Goal: Task Accomplishment & Management: Complete application form

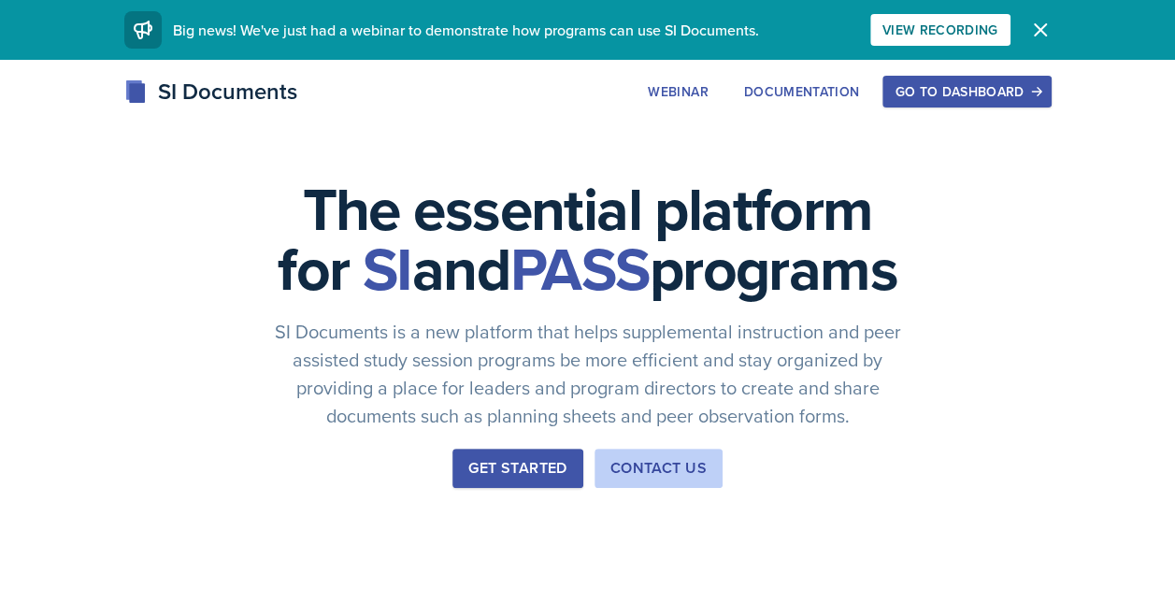
click at [919, 94] on div "Go to Dashboard" at bounding box center [967, 91] width 144 height 15
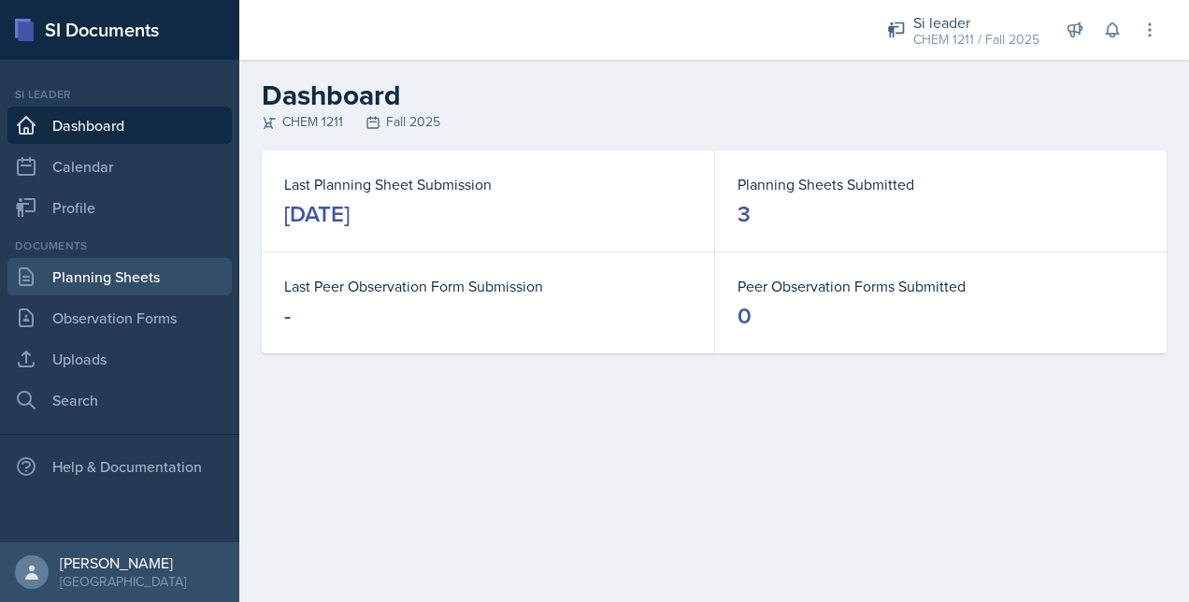
click at [119, 271] on link "Planning Sheets" at bounding box center [119, 276] width 224 height 37
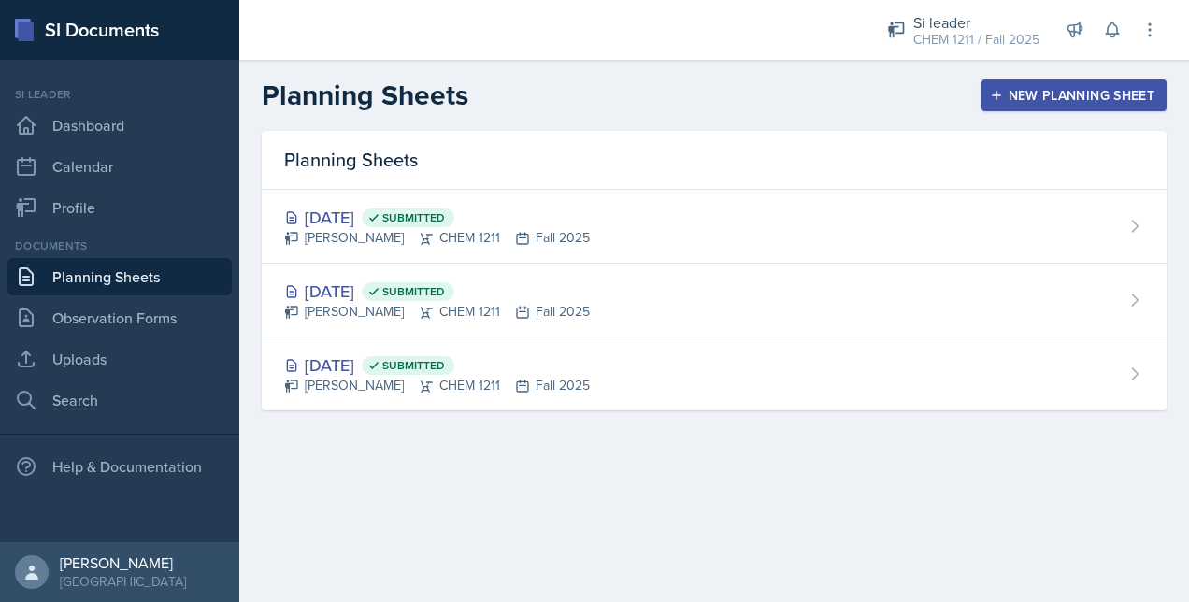
click at [1019, 98] on div "New Planning Sheet" at bounding box center [1074, 95] width 161 height 15
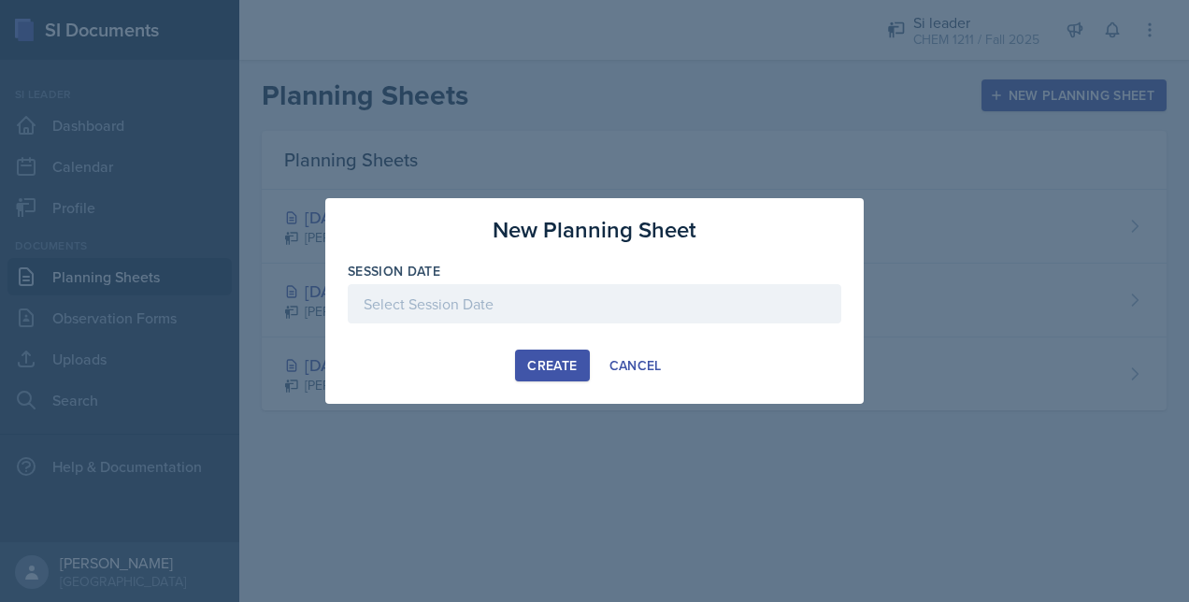
click at [563, 309] on div at bounding box center [595, 303] width 494 height 39
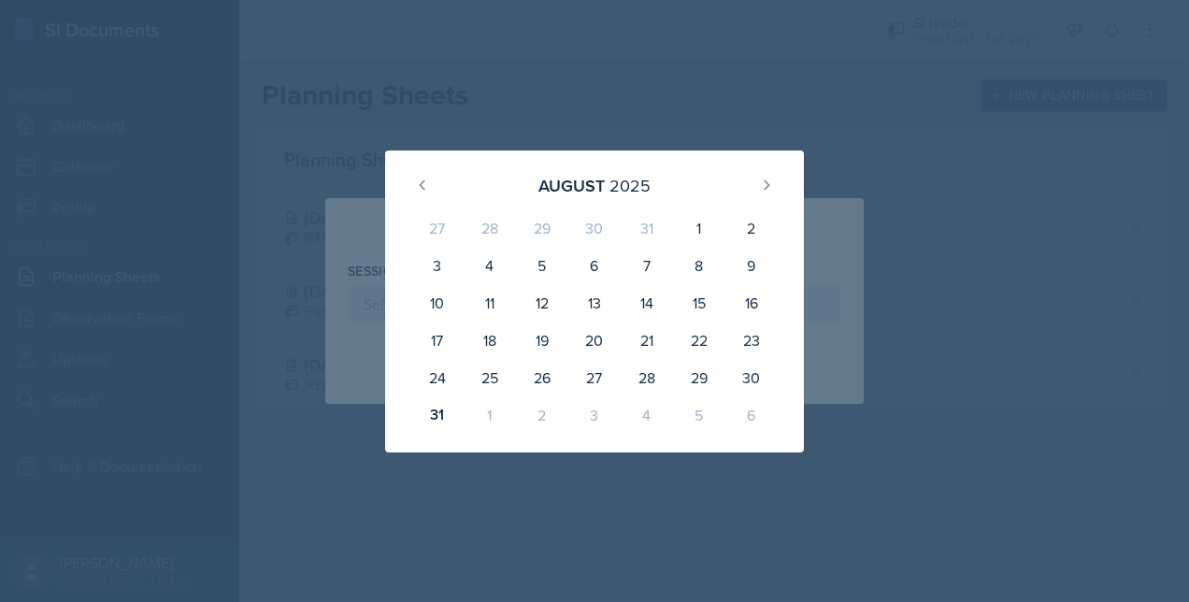
click at [497, 419] on div "1" at bounding box center [490, 414] width 52 height 37
click at [490, 413] on div "1" at bounding box center [490, 414] width 52 height 37
click at [767, 184] on icon at bounding box center [766, 185] width 15 height 15
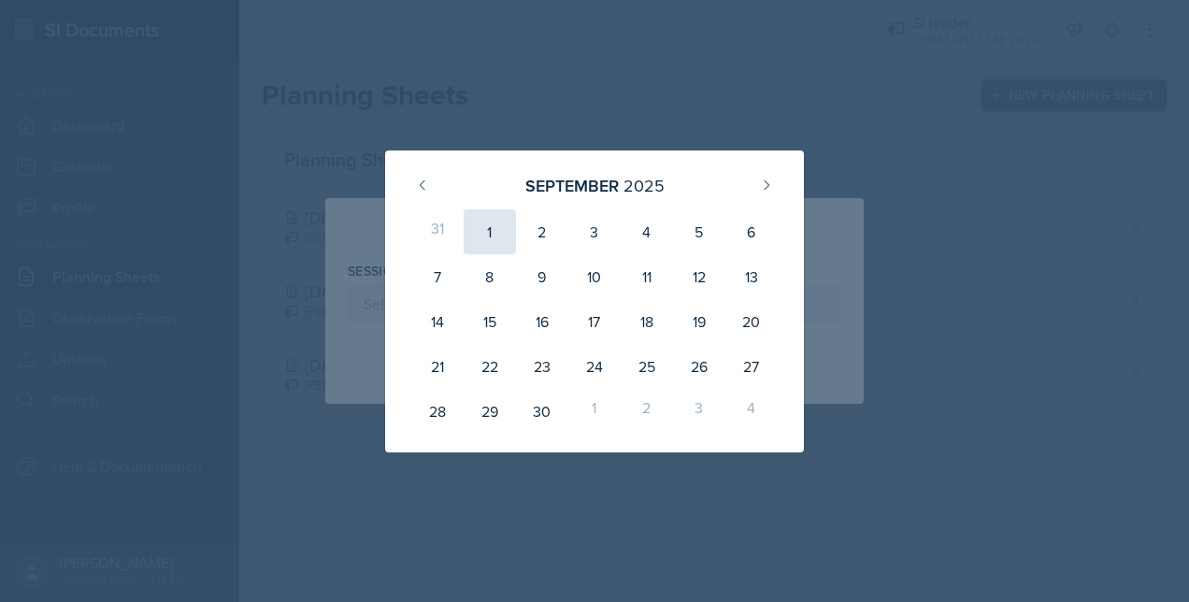
click at [486, 226] on div "1" at bounding box center [490, 231] width 52 height 45
type input "[DATE]"
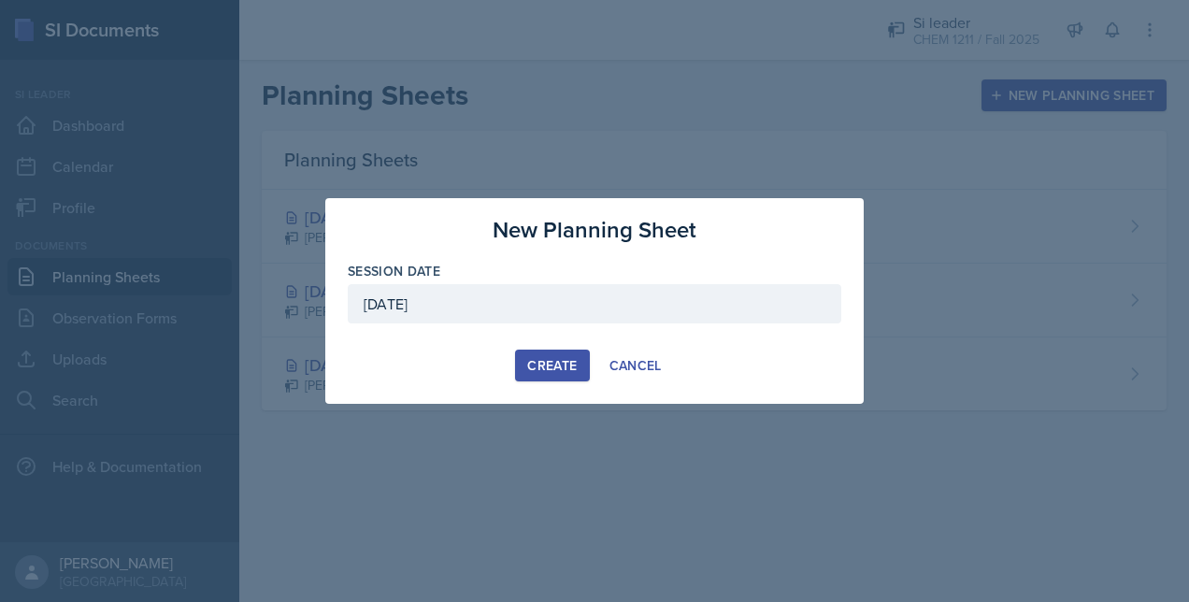
click at [529, 367] on div "Create" at bounding box center [552, 365] width 50 height 15
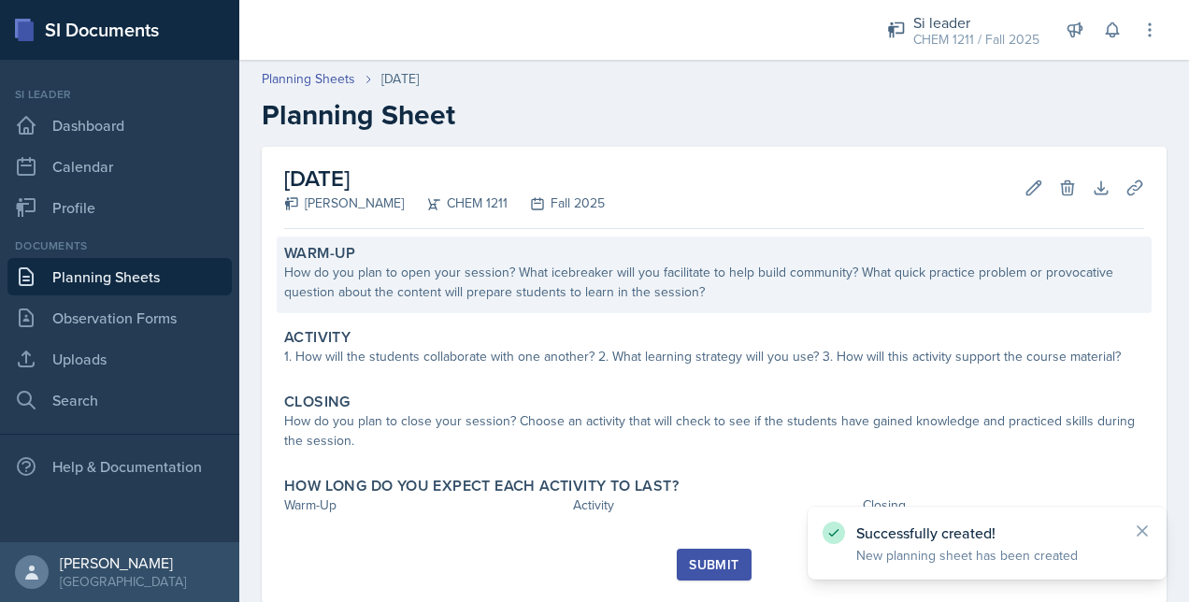
click at [560, 296] on div "How do you plan to open your session? What icebreaker will you facilitate to he…" at bounding box center [714, 282] width 860 height 39
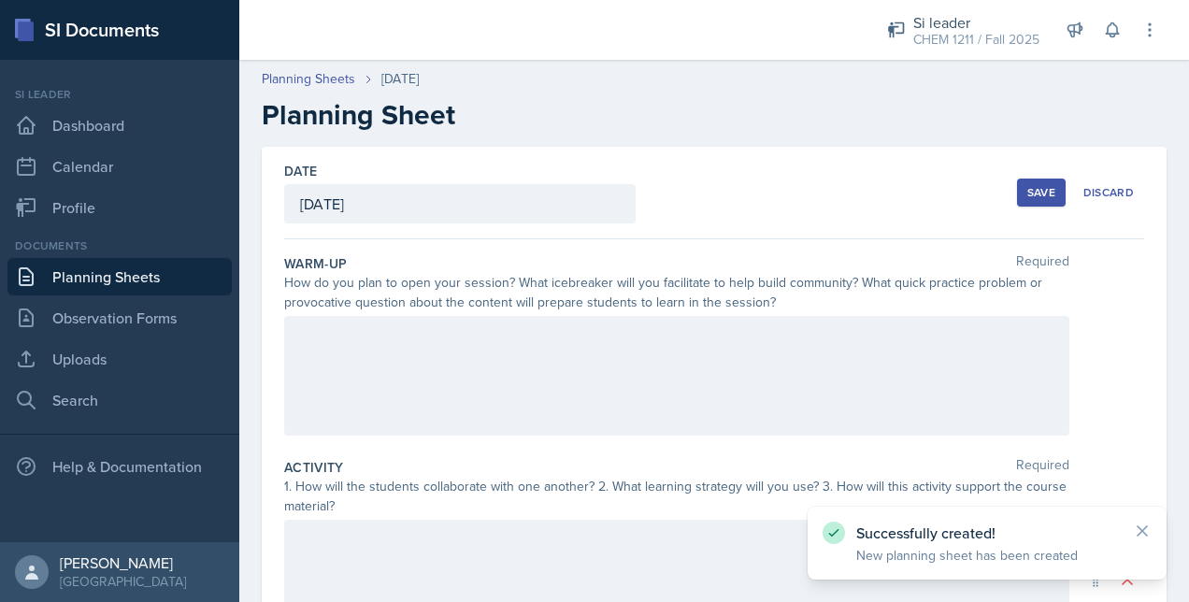
click at [428, 352] on div at bounding box center [677, 376] width 786 height 120
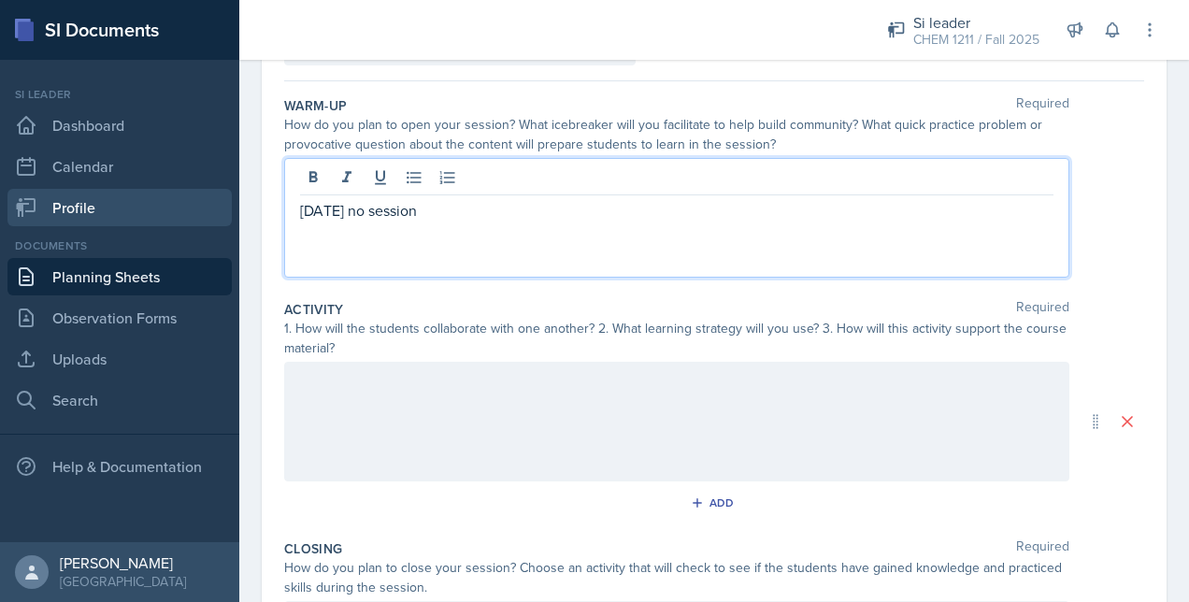
drag, startPoint x: 451, startPoint y: 214, endPoint x: 198, endPoint y: 201, distance: 252.8
click at [198, 201] on div "SI Documents Si leader Dashboard Calendar Profile Documents Planning Sheets Obs…" at bounding box center [594, 301] width 1189 height 602
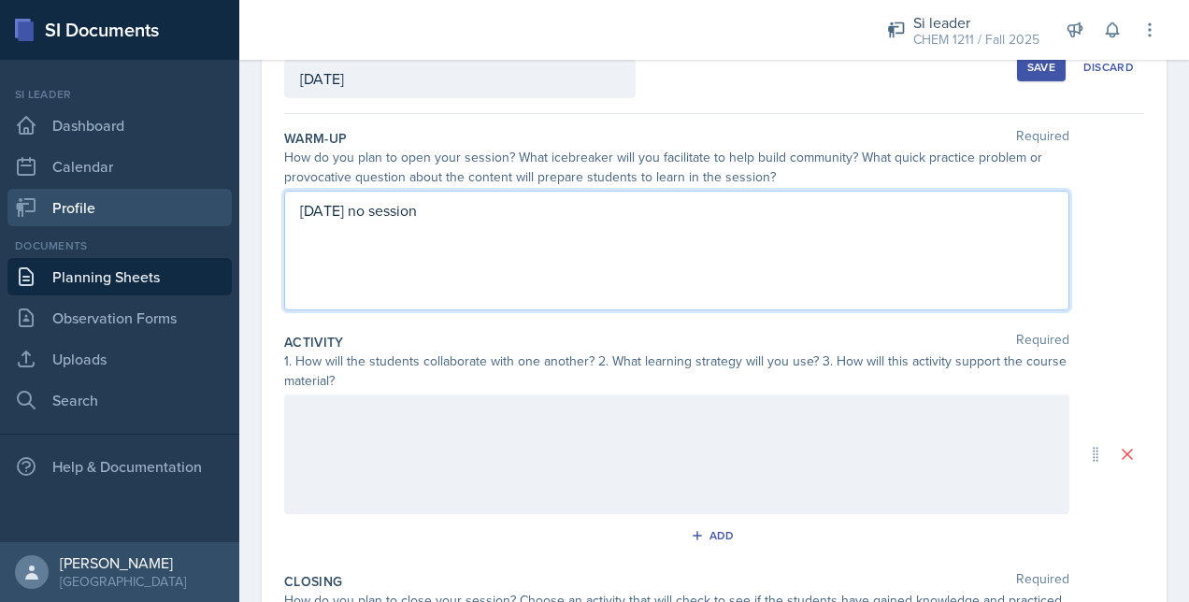
copy p "[DATE] no session"
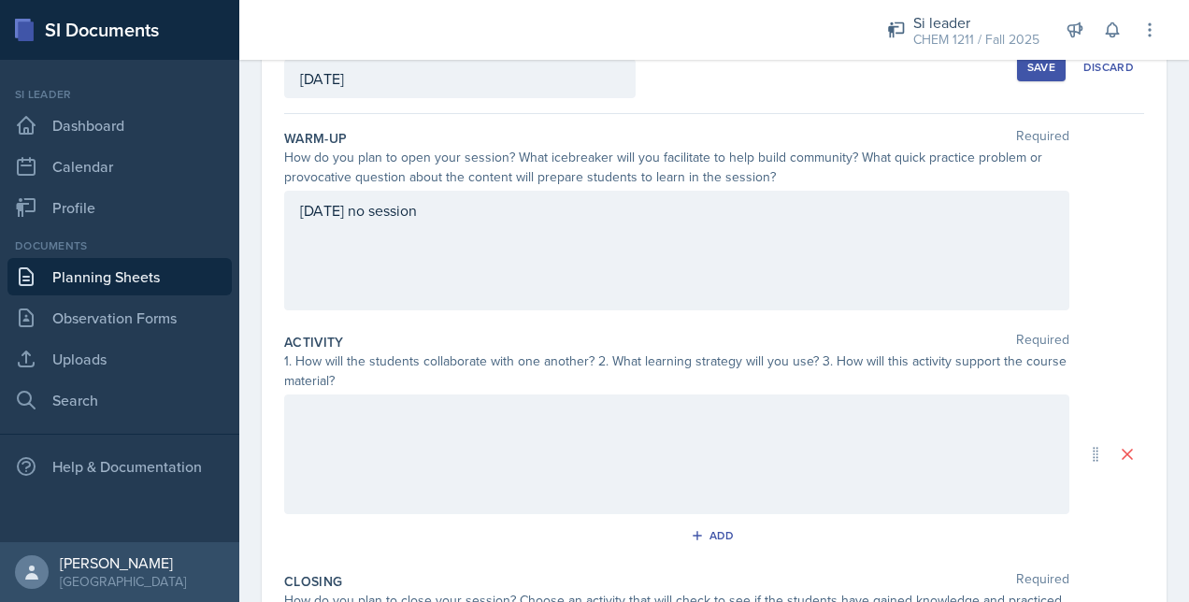
click at [367, 429] on div at bounding box center [677, 455] width 786 height 120
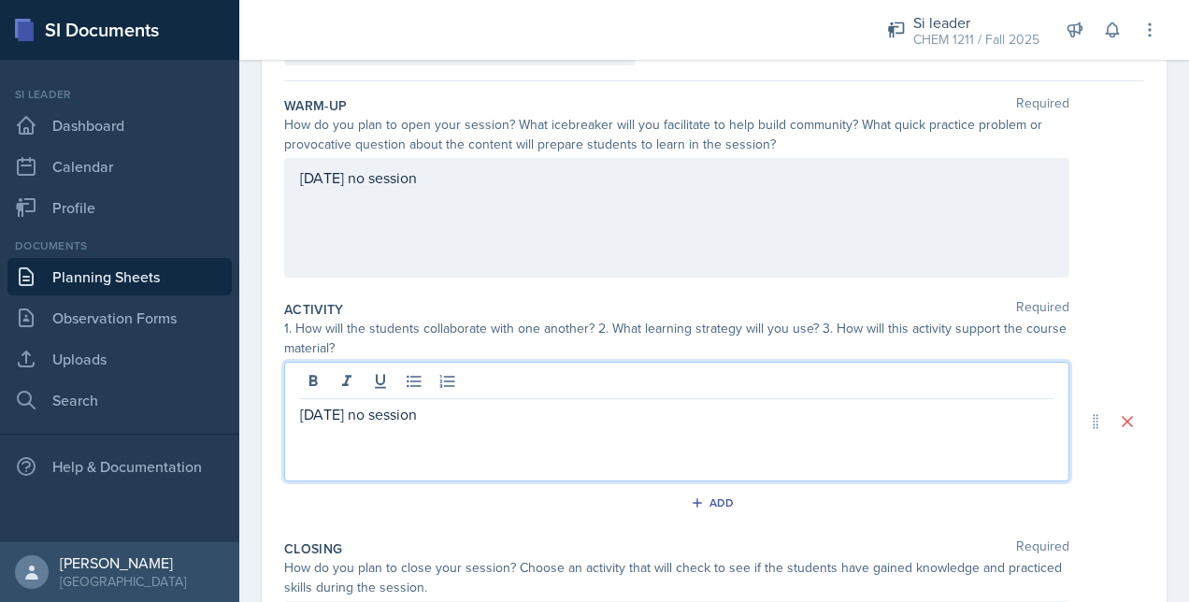
scroll to position [453, 0]
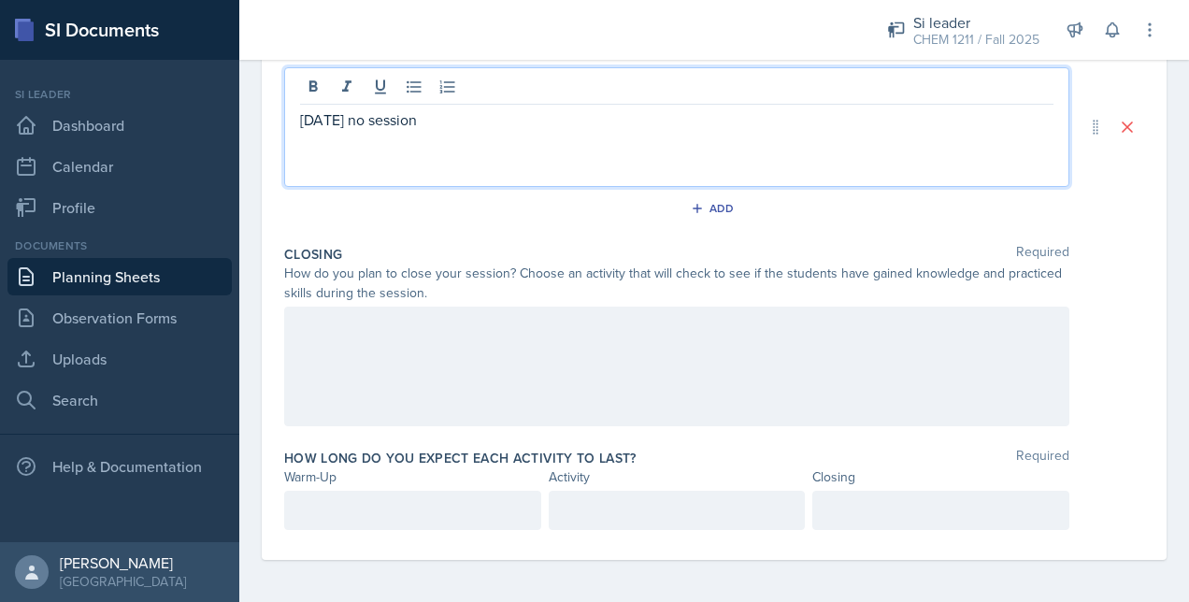
click at [353, 373] on div at bounding box center [677, 367] width 786 height 120
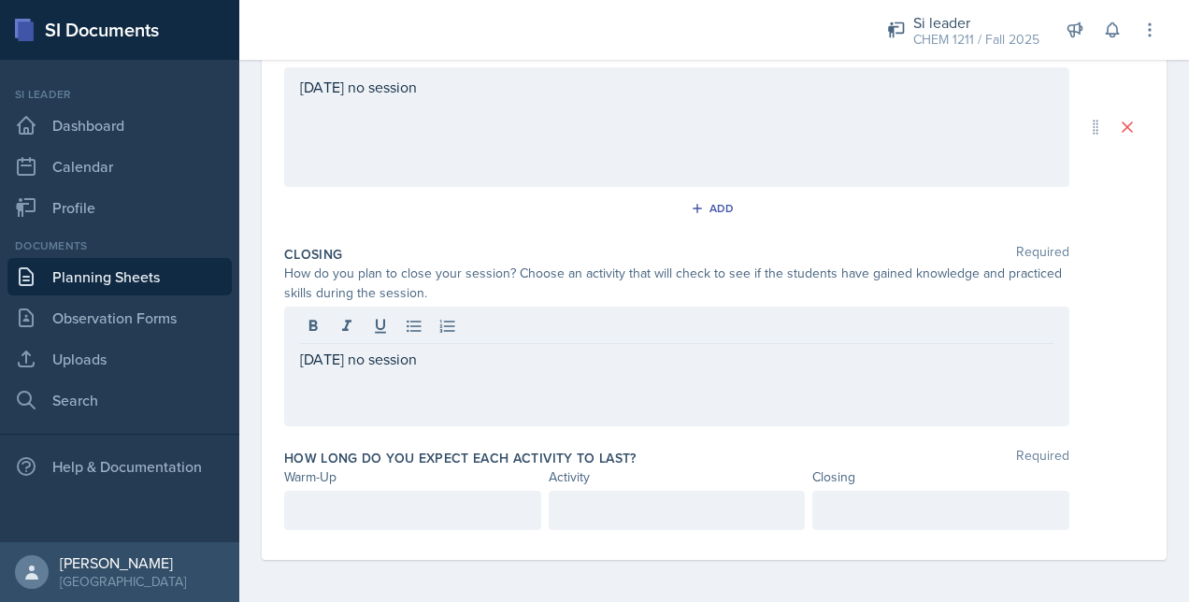
click at [354, 492] on div at bounding box center [412, 510] width 257 height 39
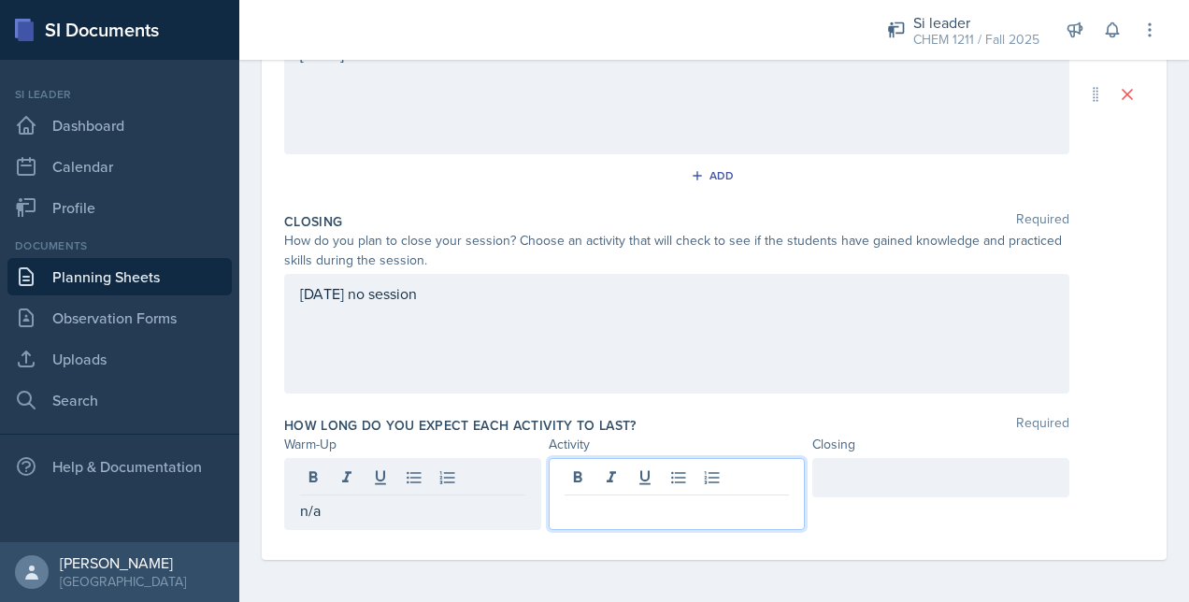
click at [621, 473] on div at bounding box center [677, 494] width 257 height 72
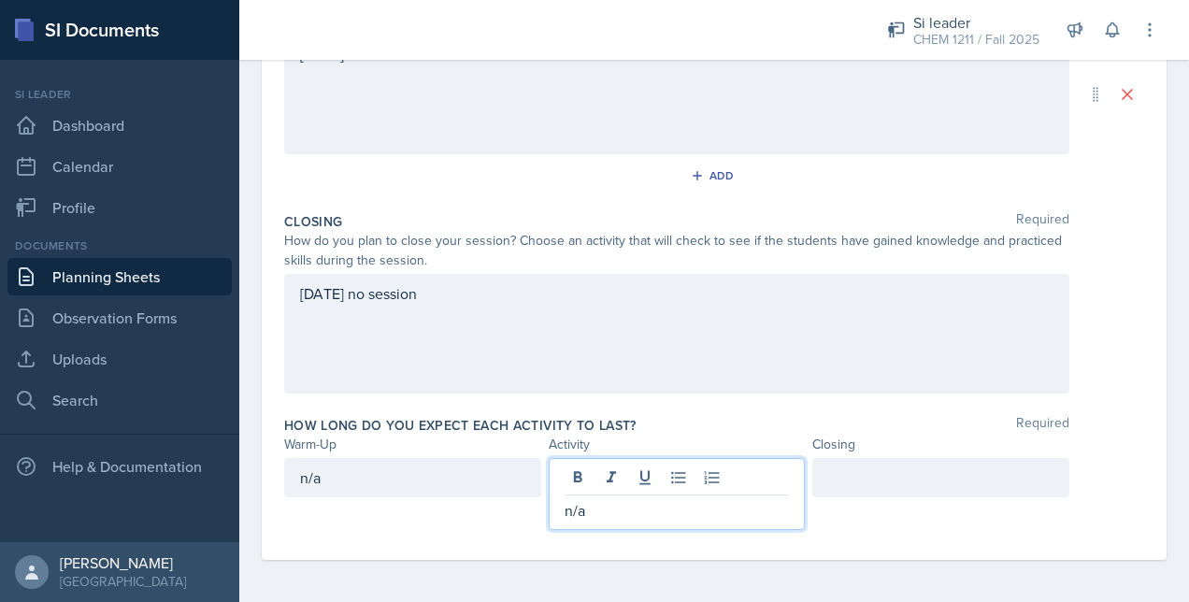
click at [875, 466] on div at bounding box center [941, 477] width 257 height 39
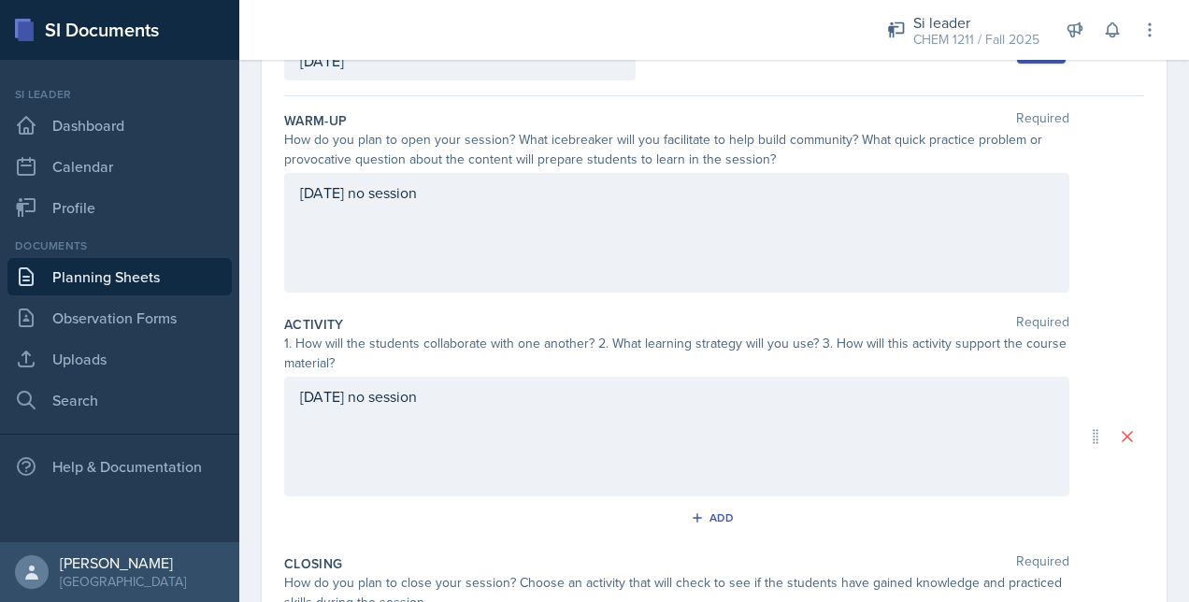
scroll to position [0, 0]
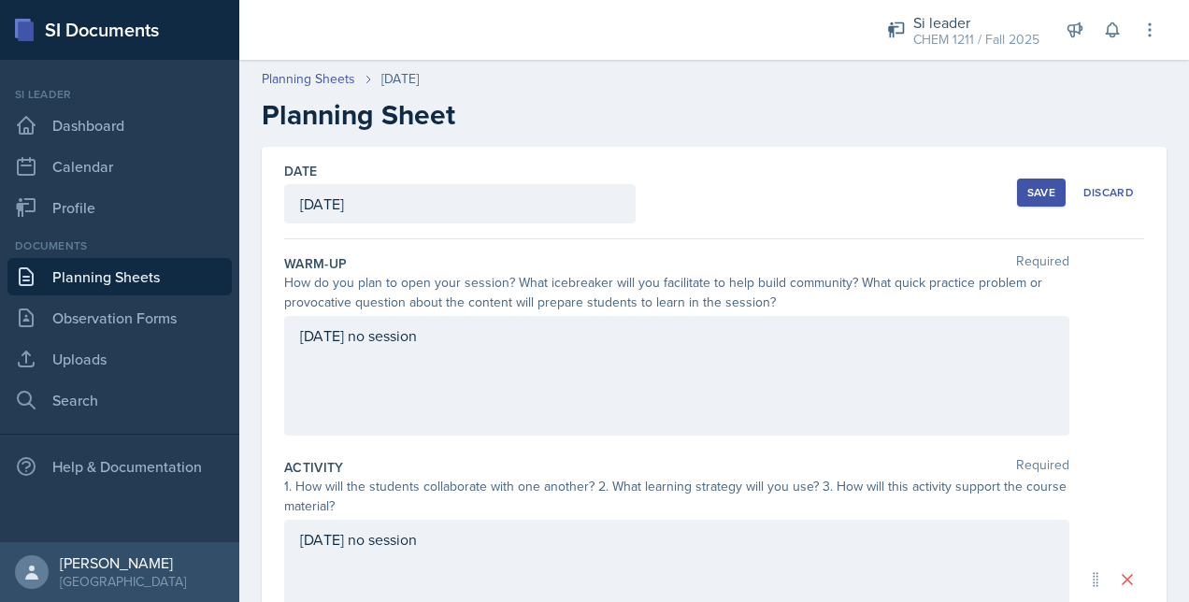
click at [1029, 202] on button "Save" at bounding box center [1041, 193] width 49 height 28
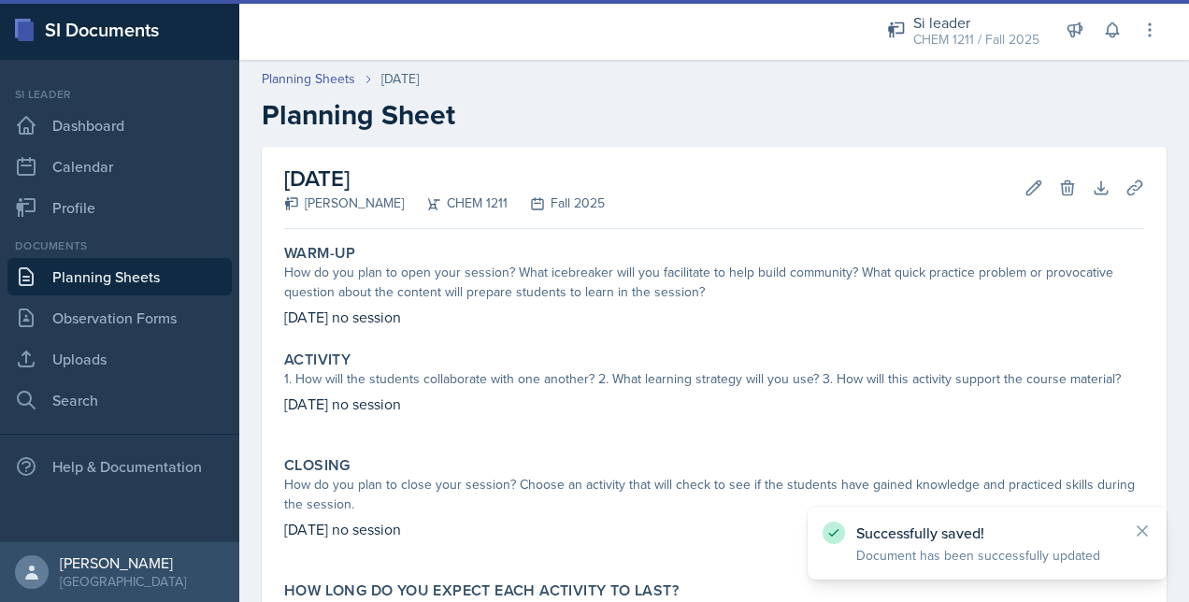
scroll to position [172, 0]
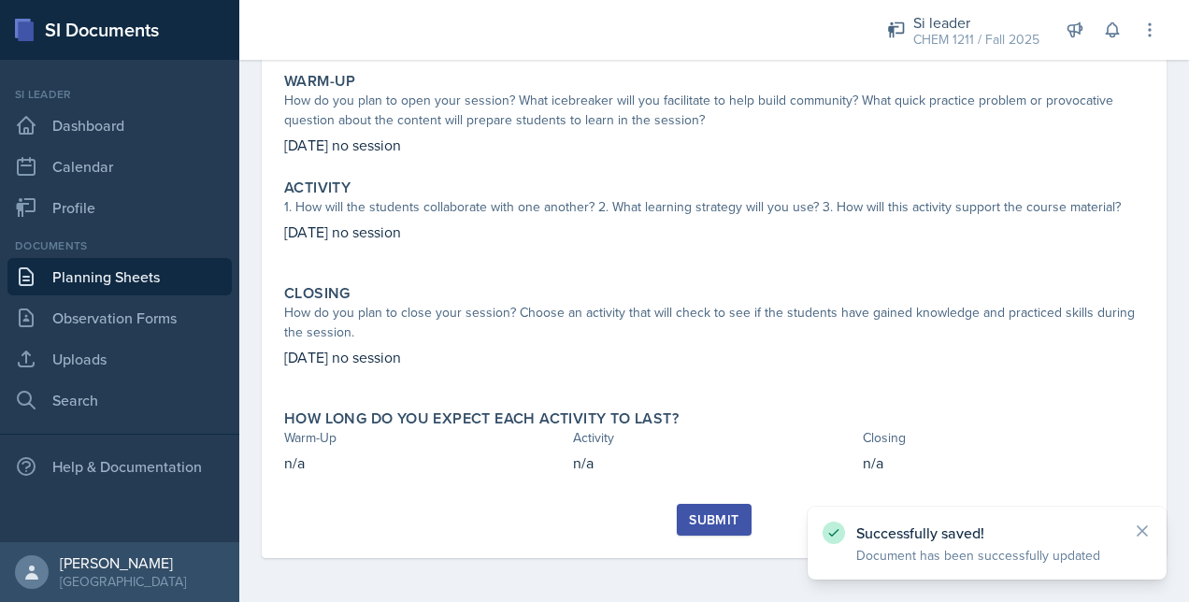
click at [704, 516] on div "Submit" at bounding box center [714, 519] width 50 height 15
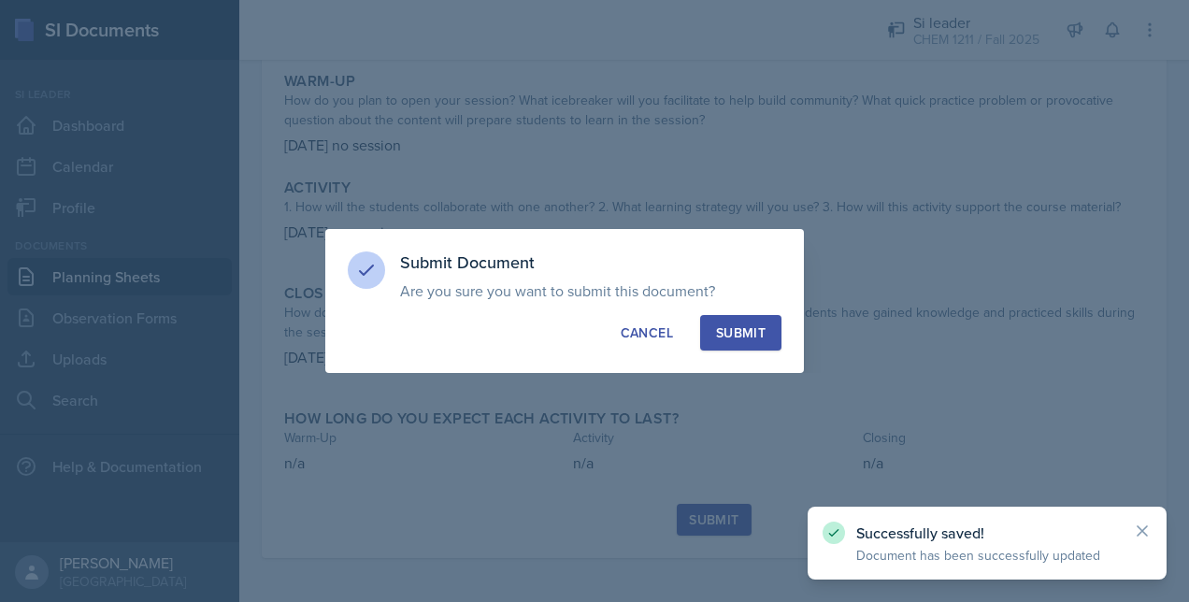
click at [765, 329] on div "Submit" at bounding box center [741, 333] width 50 height 19
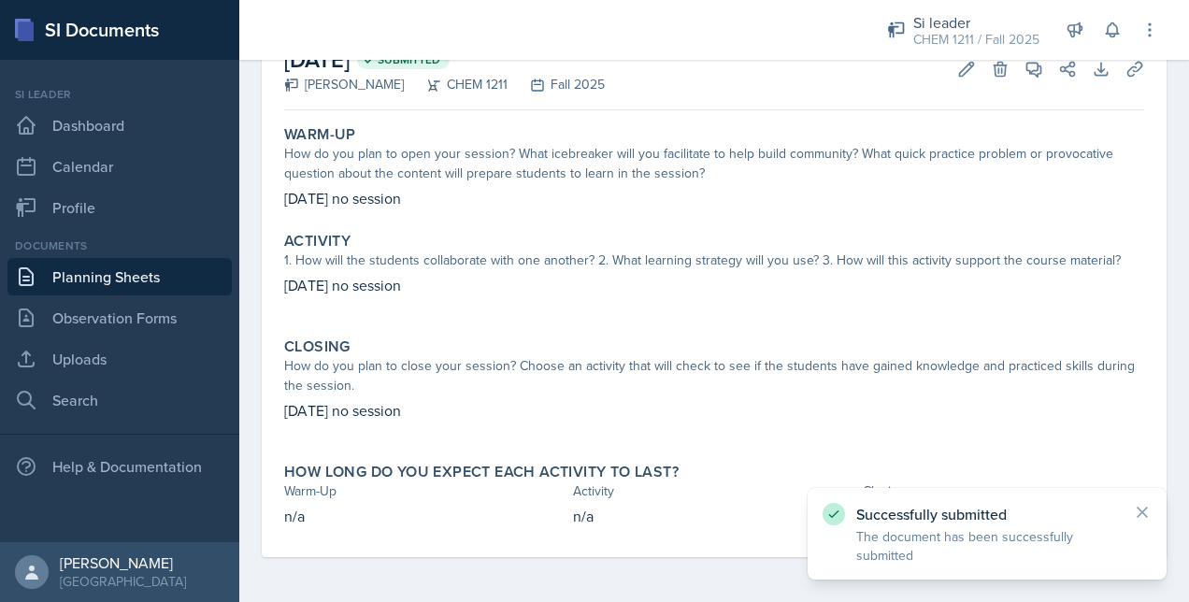
scroll to position [118, 0]
click at [141, 264] on link "Planning Sheets" at bounding box center [119, 276] width 224 height 37
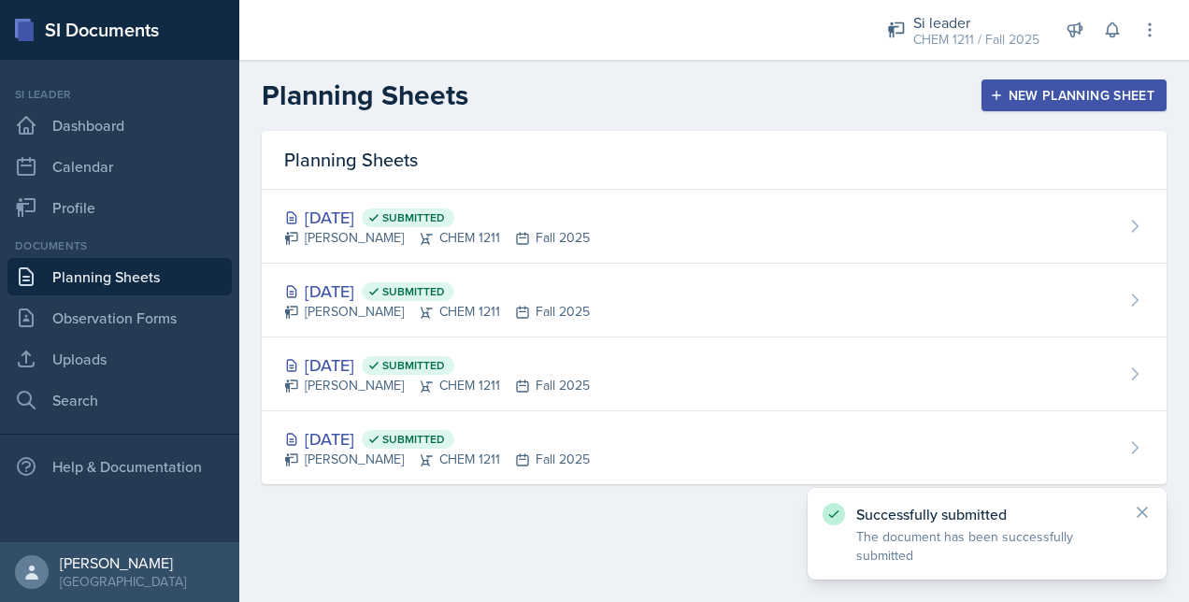
click at [1047, 88] on div "New Planning Sheet" at bounding box center [1074, 95] width 161 height 15
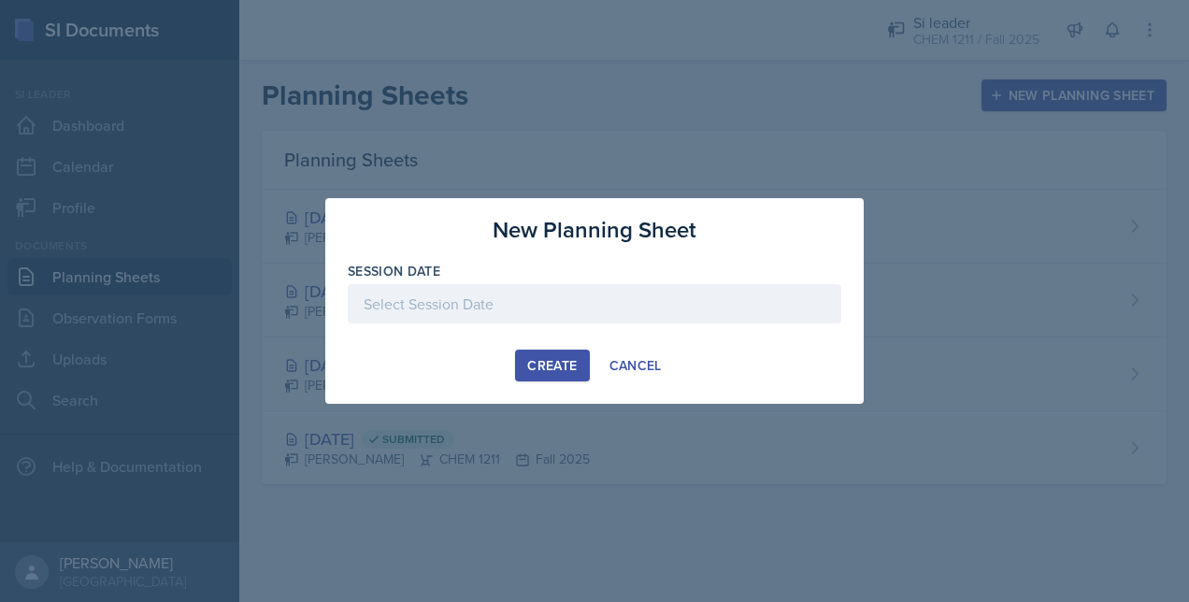
click at [510, 305] on div at bounding box center [595, 303] width 494 height 39
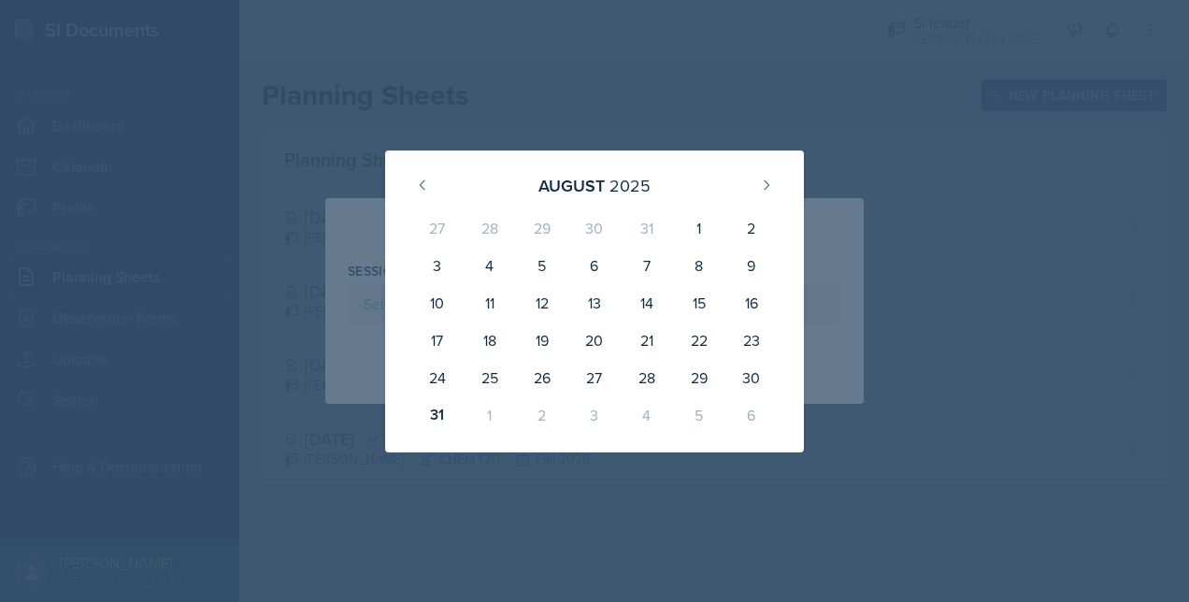
click at [645, 417] on div "4" at bounding box center [647, 414] width 52 height 37
click at [756, 176] on button at bounding box center [767, 185] width 30 height 30
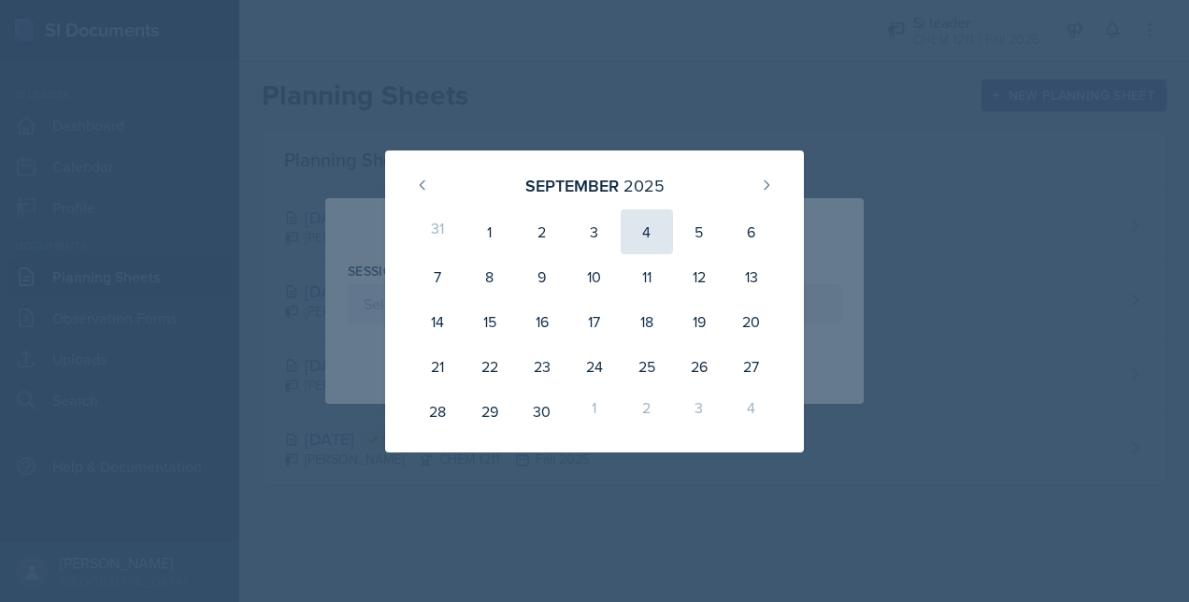
click at [645, 226] on div "4" at bounding box center [647, 231] width 52 height 45
type input "[DATE]"
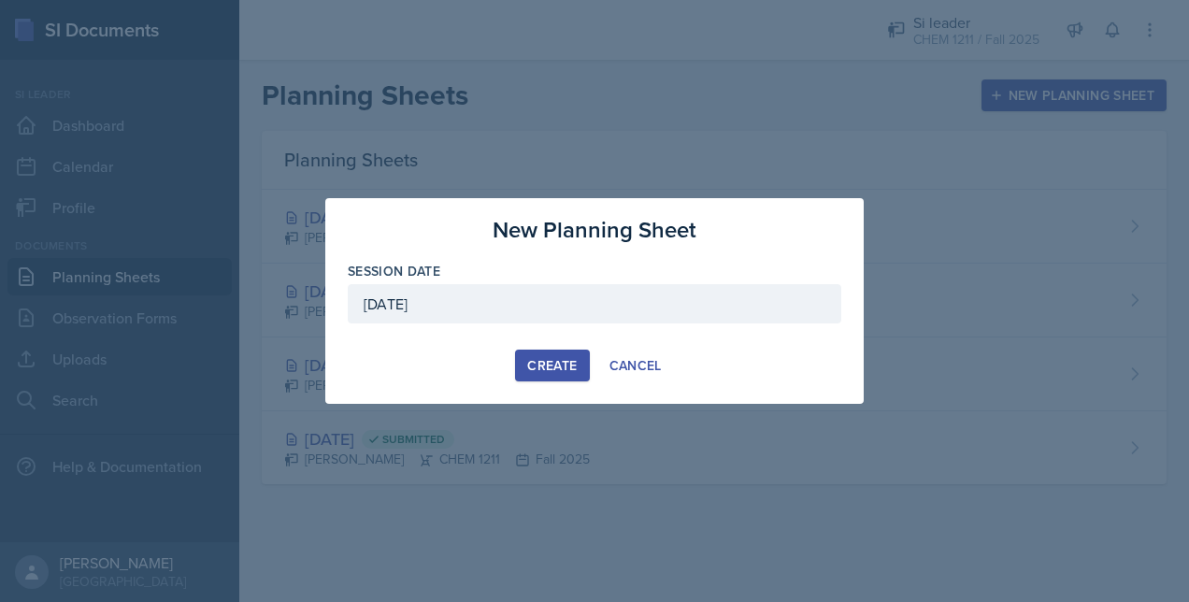
click at [557, 364] on div "Create" at bounding box center [552, 365] width 50 height 15
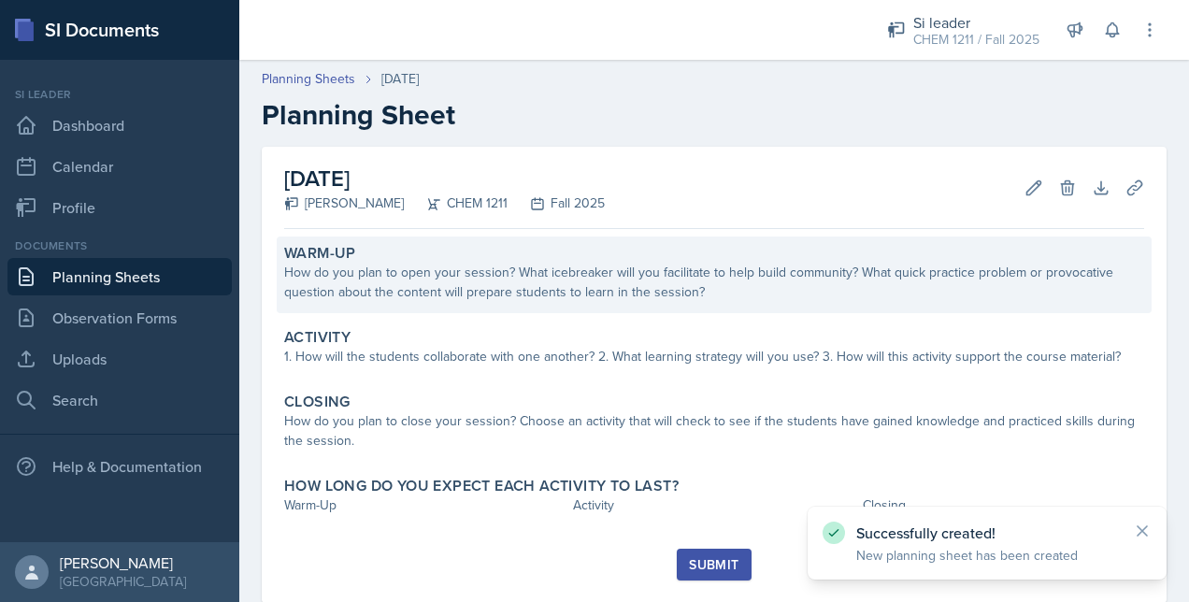
click at [449, 290] on div "How do you plan to open your session? What icebreaker will you facilitate to he…" at bounding box center [714, 282] width 860 height 39
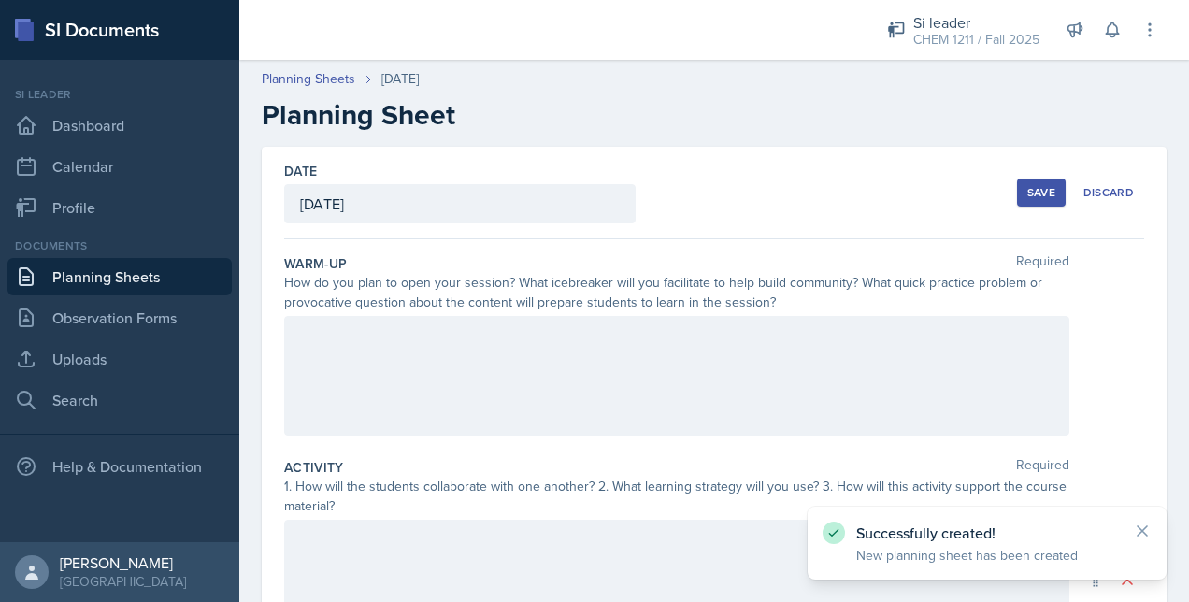
click at [321, 362] on div at bounding box center [677, 376] width 786 height 120
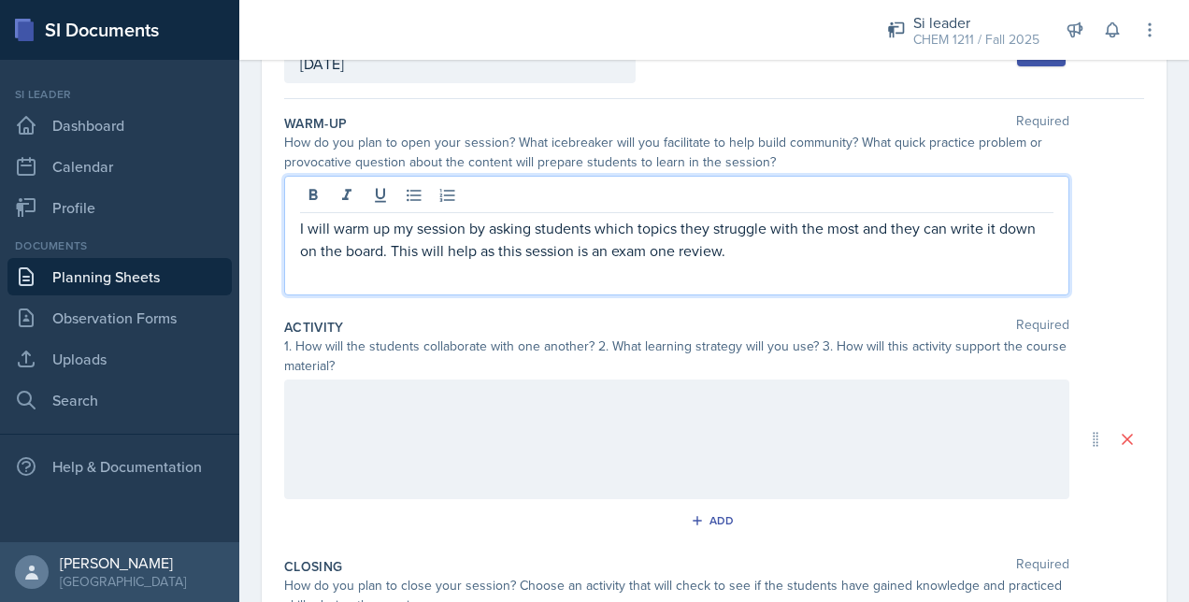
click at [410, 422] on div at bounding box center [677, 440] width 786 height 120
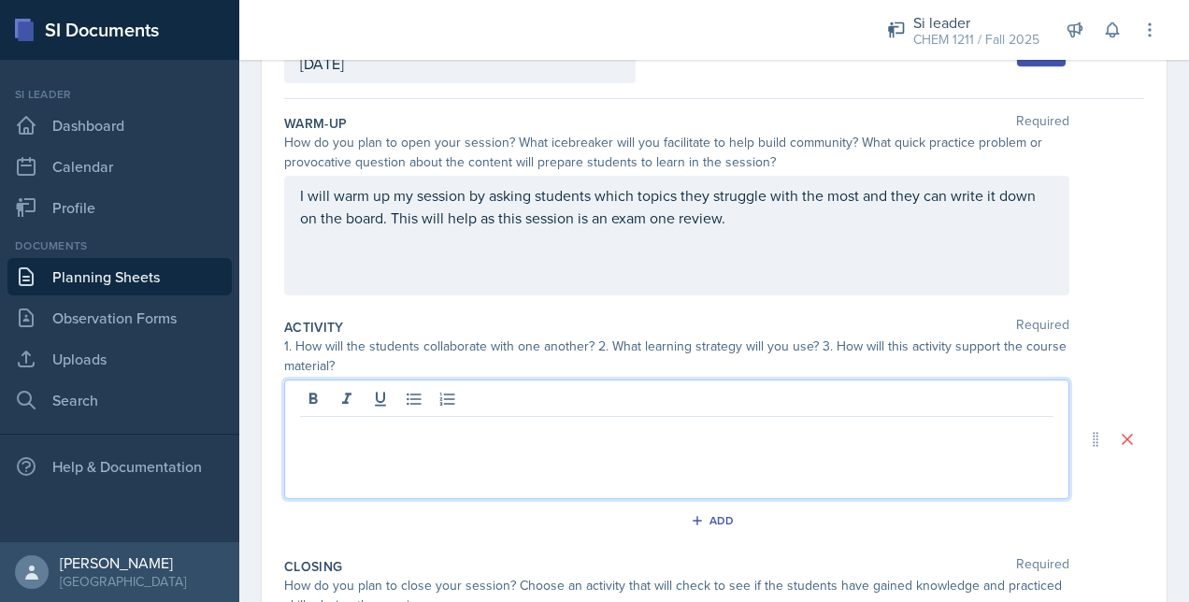
scroll to position [172, 0]
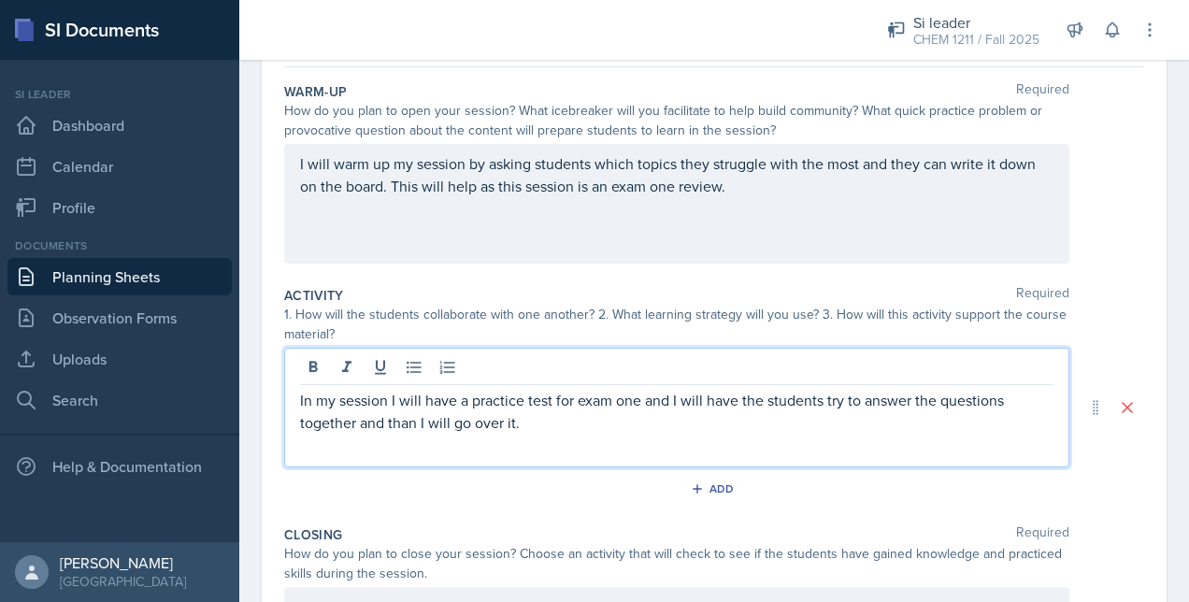
click at [533, 429] on p "In my session I will have a practice test for exam one and I will have the stud…" at bounding box center [677, 411] width 754 height 45
click at [696, 420] on p "In my session I will have a practice test for exam one and I will have the stud…" at bounding box center [677, 411] width 754 height 45
click at [470, 449] on p "In my session I will have a practice test for exam one and I will have the stud…" at bounding box center [677, 422] width 754 height 67
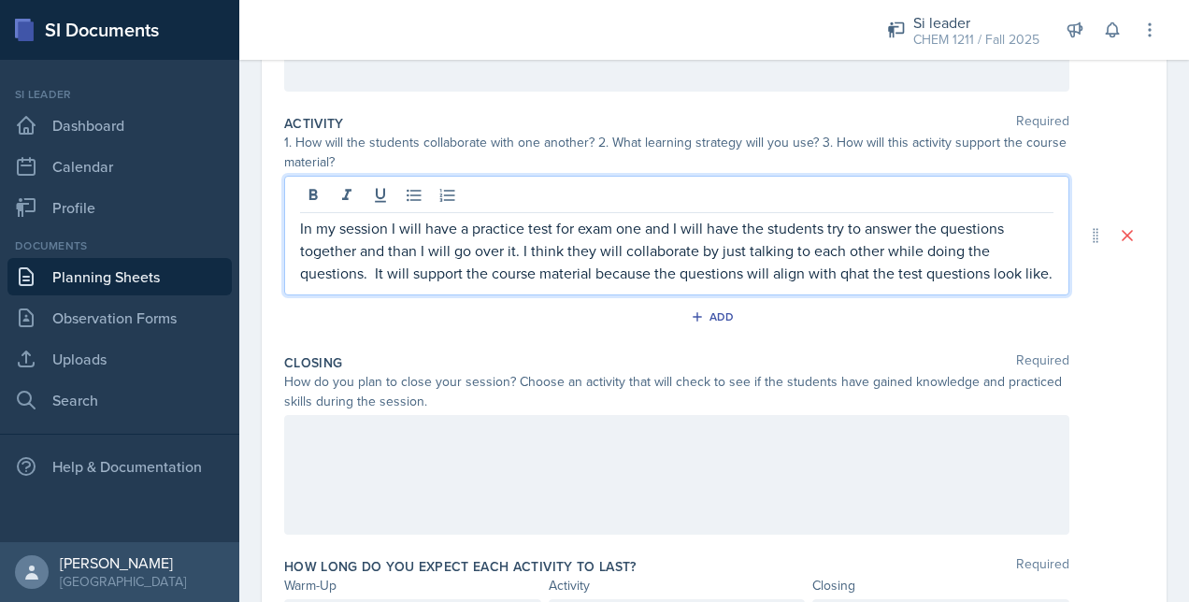
scroll to position [350, 0]
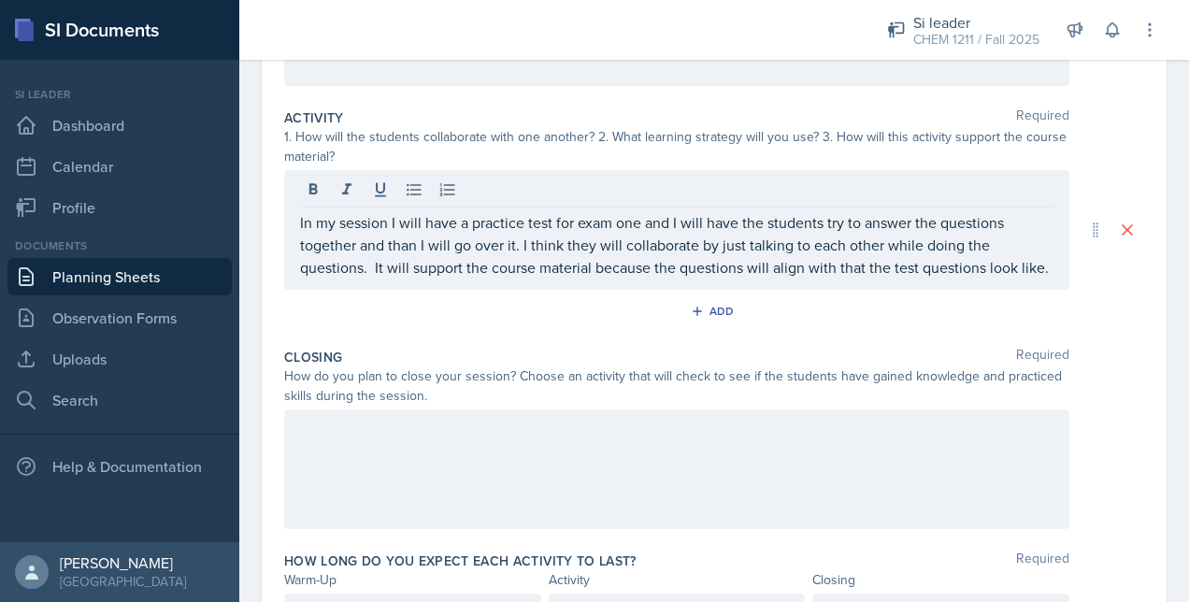
click at [551, 500] on div at bounding box center [677, 470] width 786 height 120
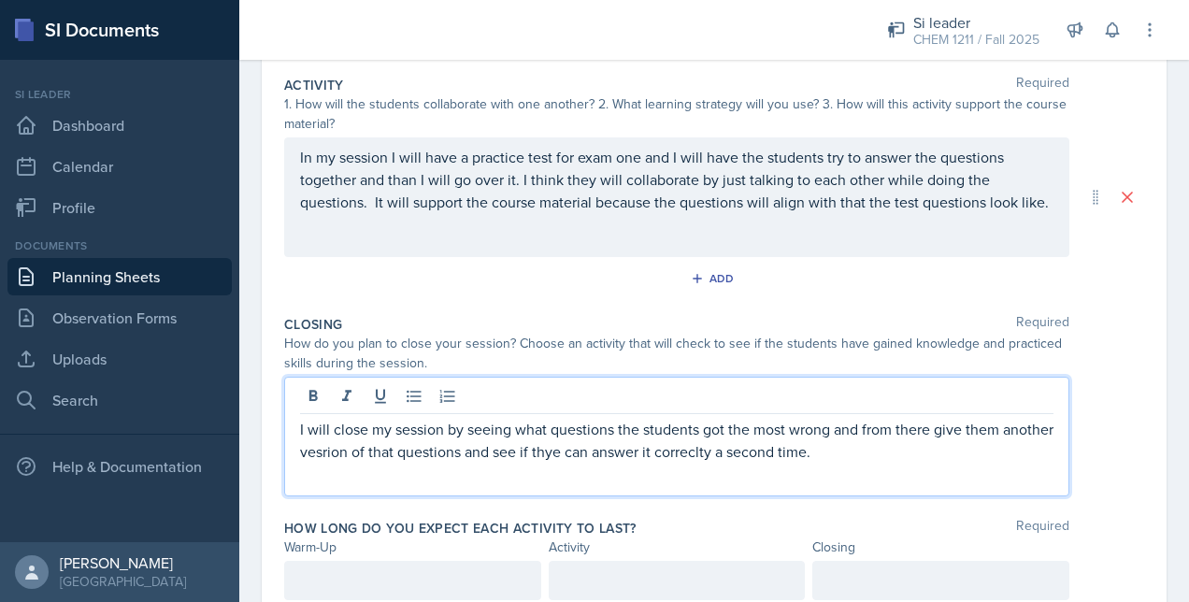
scroll to position [453, 0]
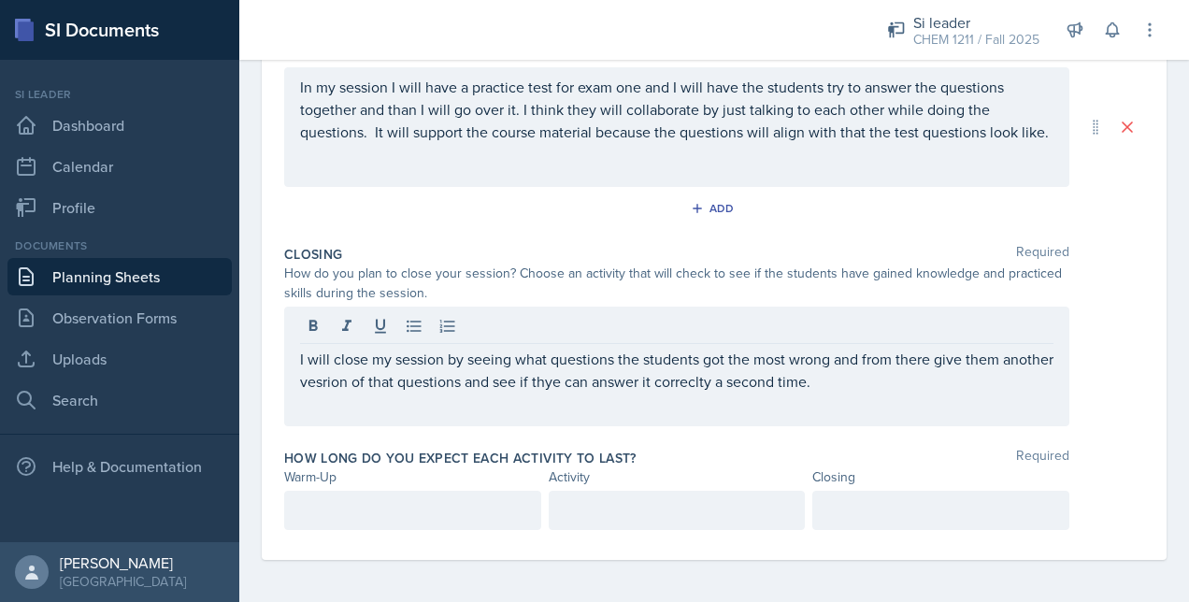
click at [378, 393] on div "I will close my session by seeing what questions the students got the most wron…" at bounding box center [677, 367] width 786 height 120
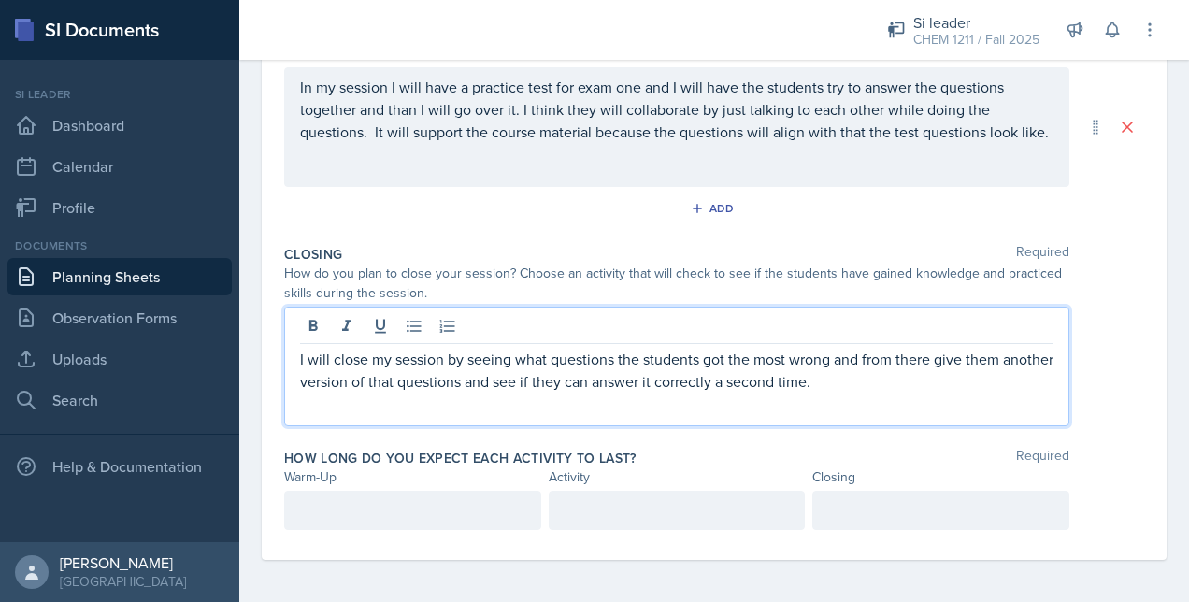
click at [389, 497] on div at bounding box center [412, 510] width 257 height 39
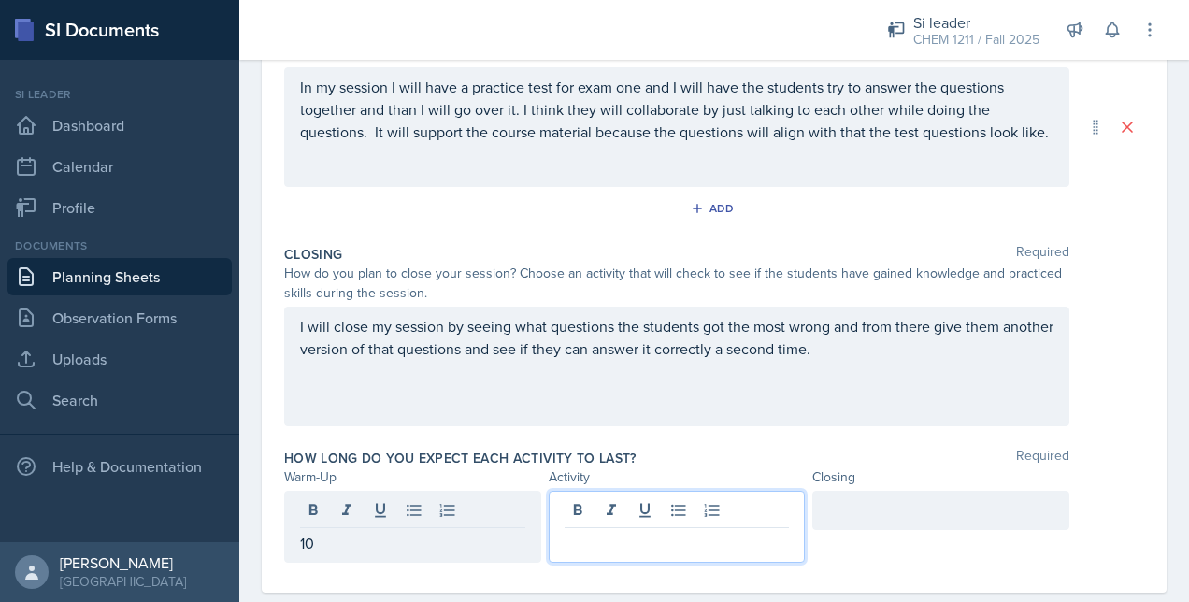
click at [576, 497] on div at bounding box center [677, 527] width 257 height 72
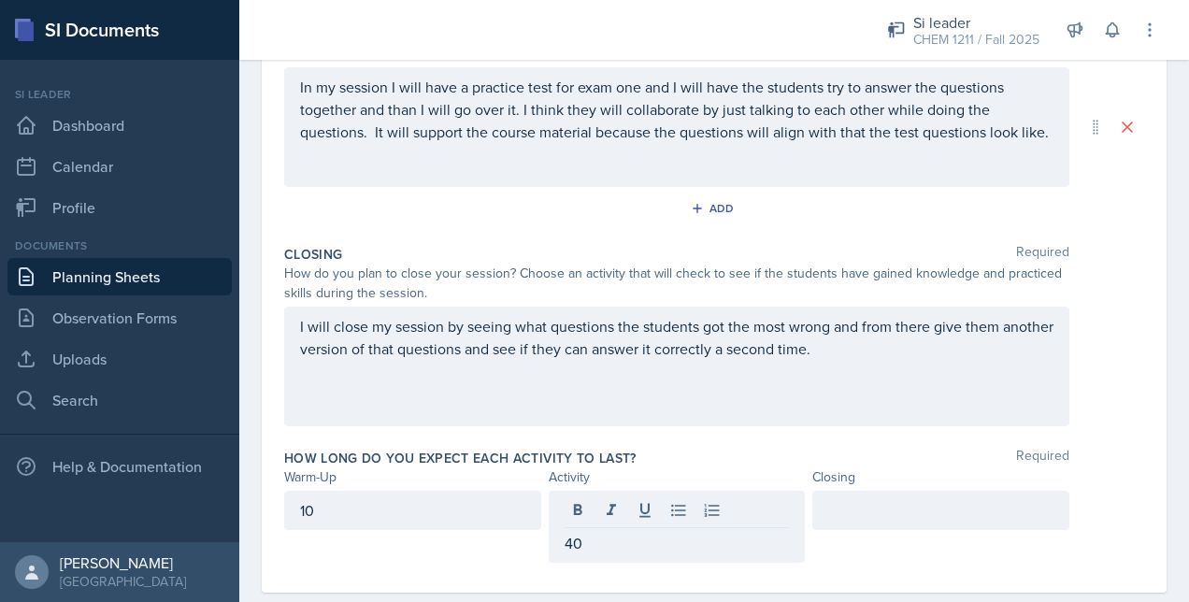
click at [844, 496] on div at bounding box center [941, 510] width 257 height 39
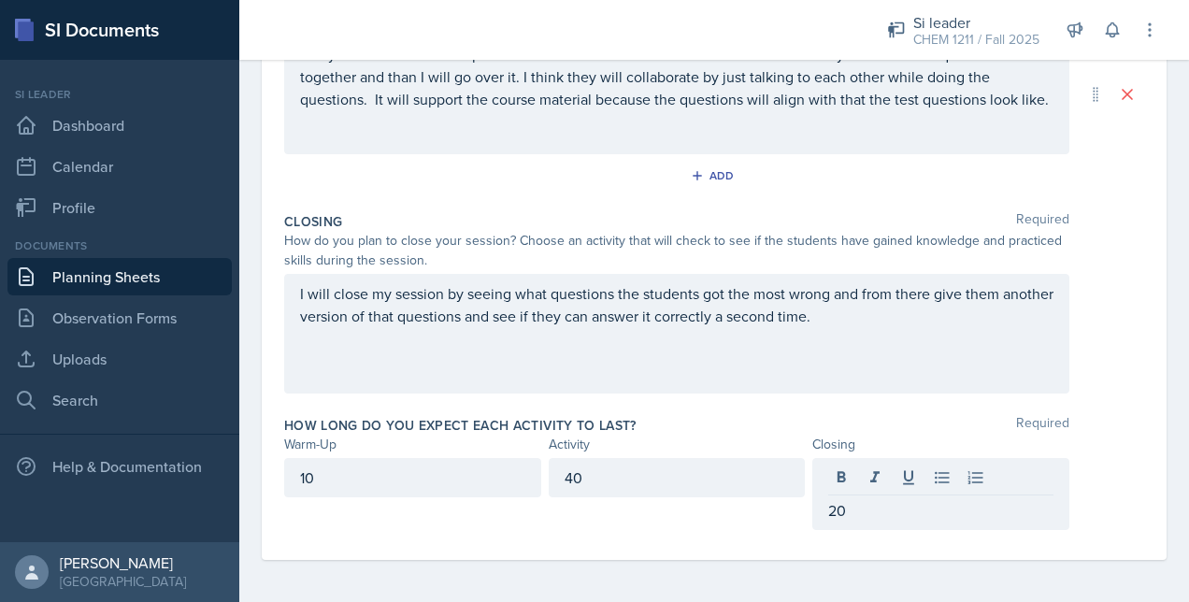
click at [739, 403] on div "Closing Required How do you plan to close your session? Choose an activity that…" at bounding box center [714, 307] width 860 height 204
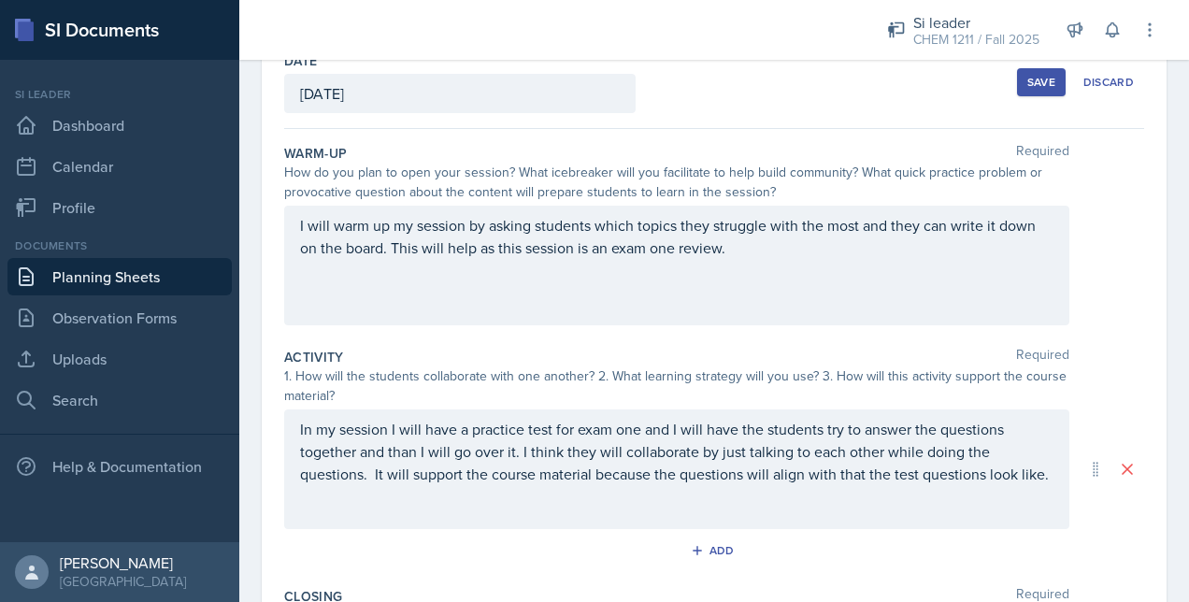
scroll to position [0, 0]
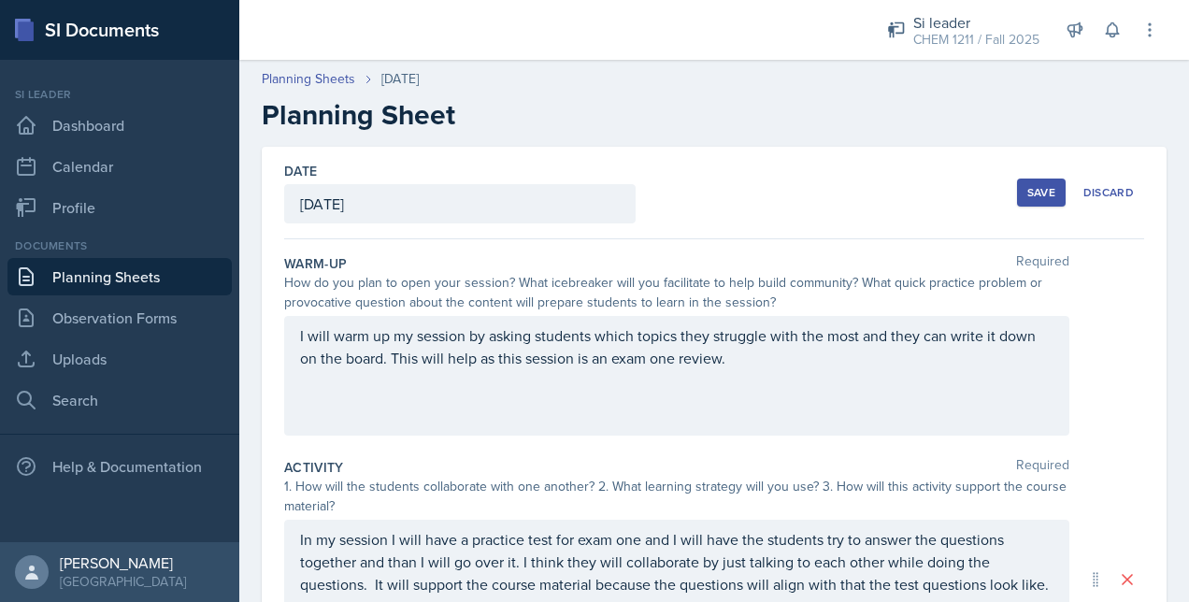
click at [1017, 191] on button "Save" at bounding box center [1041, 193] width 49 height 28
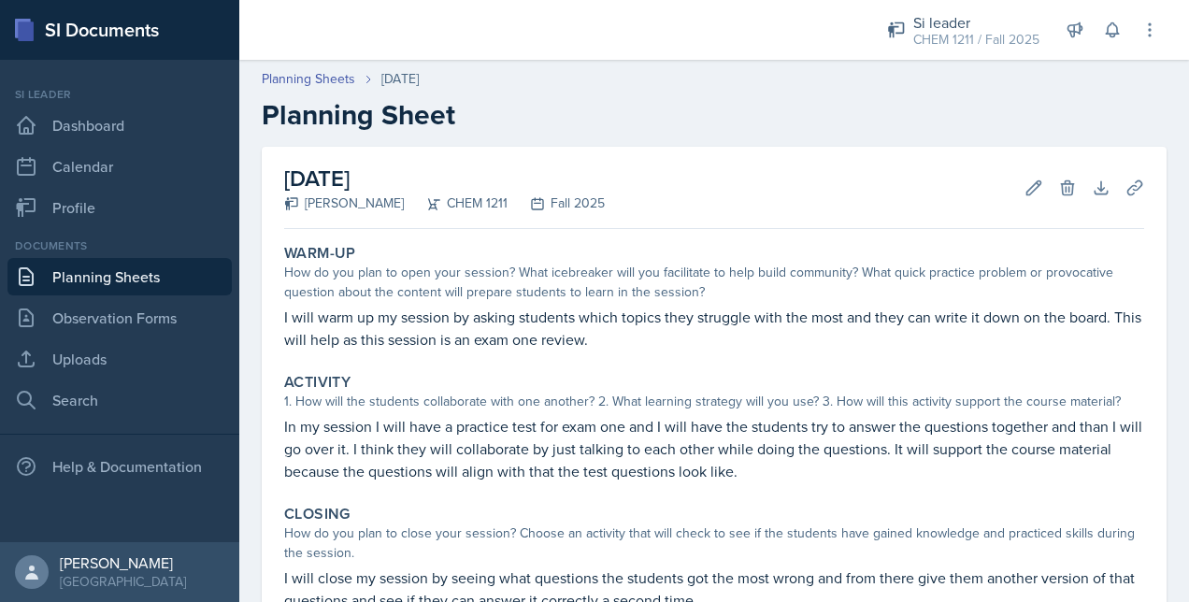
click at [192, 338] on div "Documents Planning Sheets Observation Forms Uploads Search" at bounding box center [119, 328] width 224 height 181
click at [150, 349] on link "Uploads" at bounding box center [119, 358] width 224 height 37
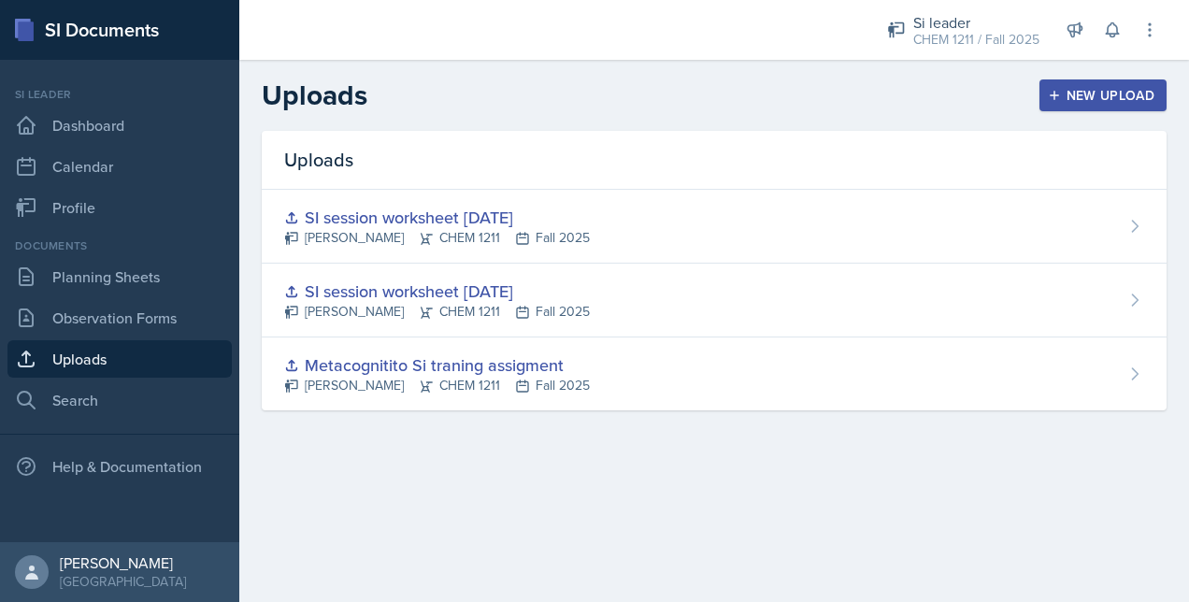
click at [1113, 103] on div "New Upload" at bounding box center [1104, 95] width 104 height 15
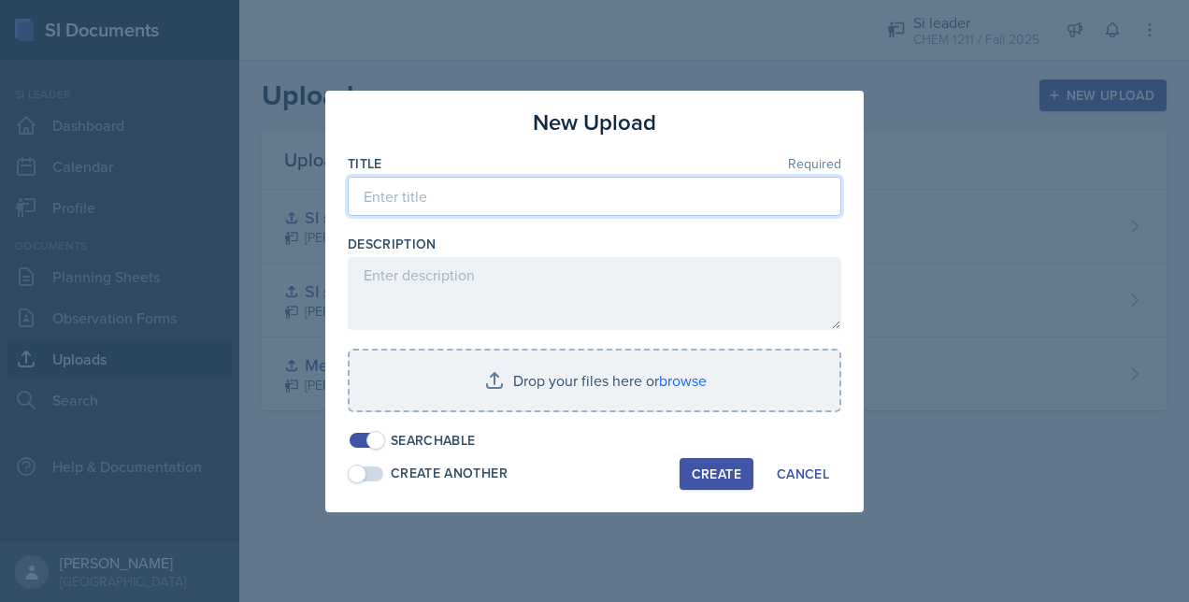
click at [487, 193] on input at bounding box center [595, 196] width 494 height 39
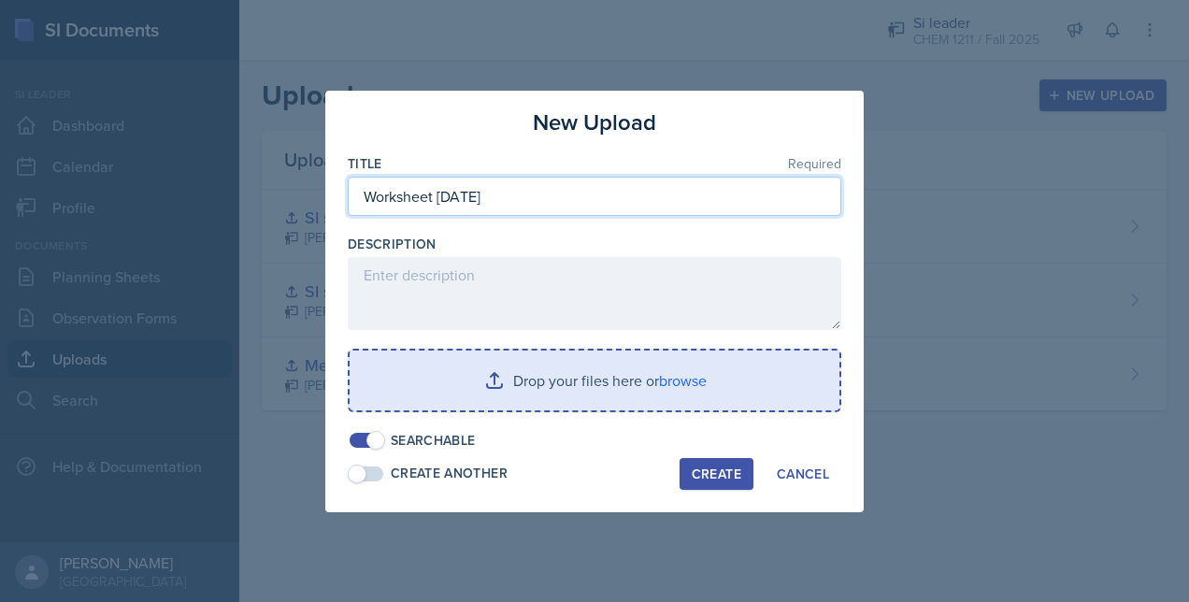
type input "Worksheet [DATE]"
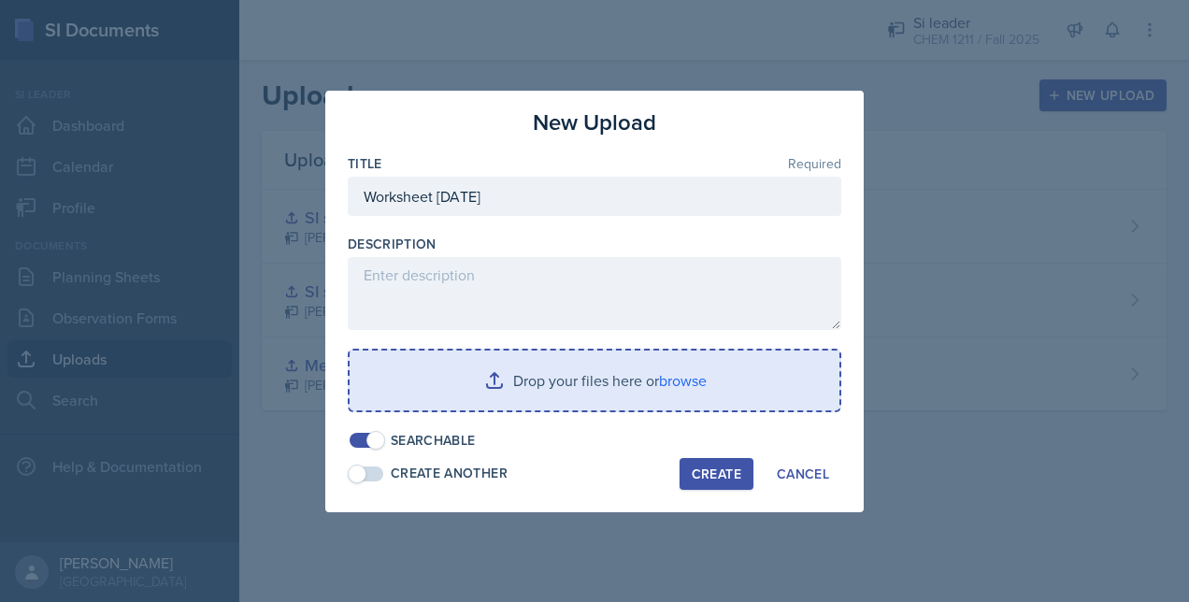
click at [487, 374] on input "file" at bounding box center [595, 381] width 490 height 60
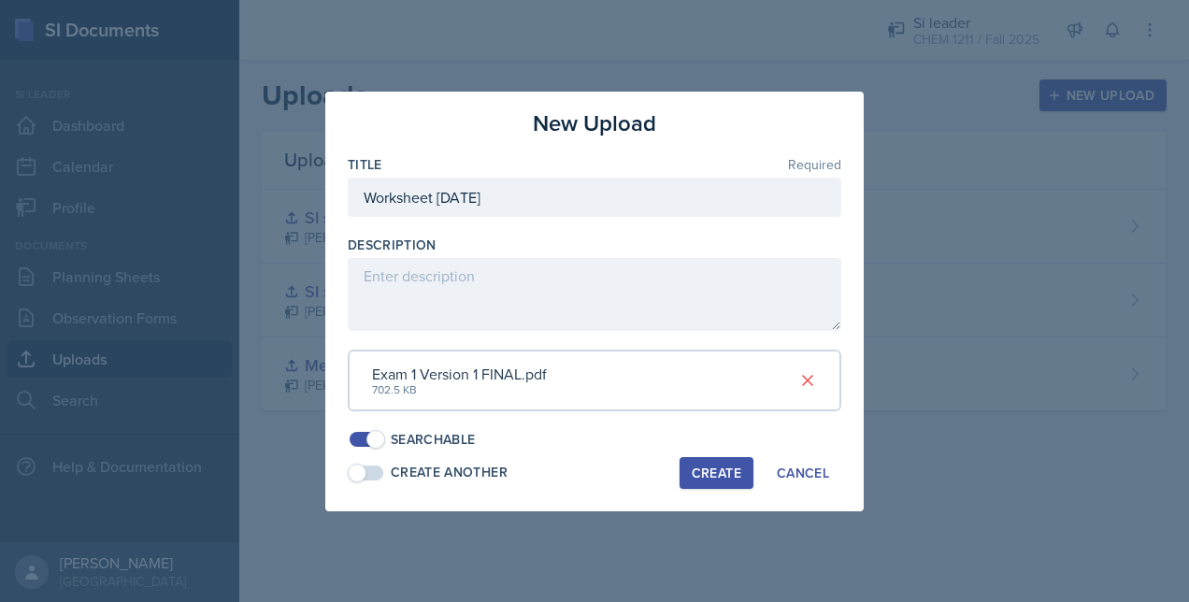
click at [704, 471] on div "Create" at bounding box center [717, 473] width 50 height 15
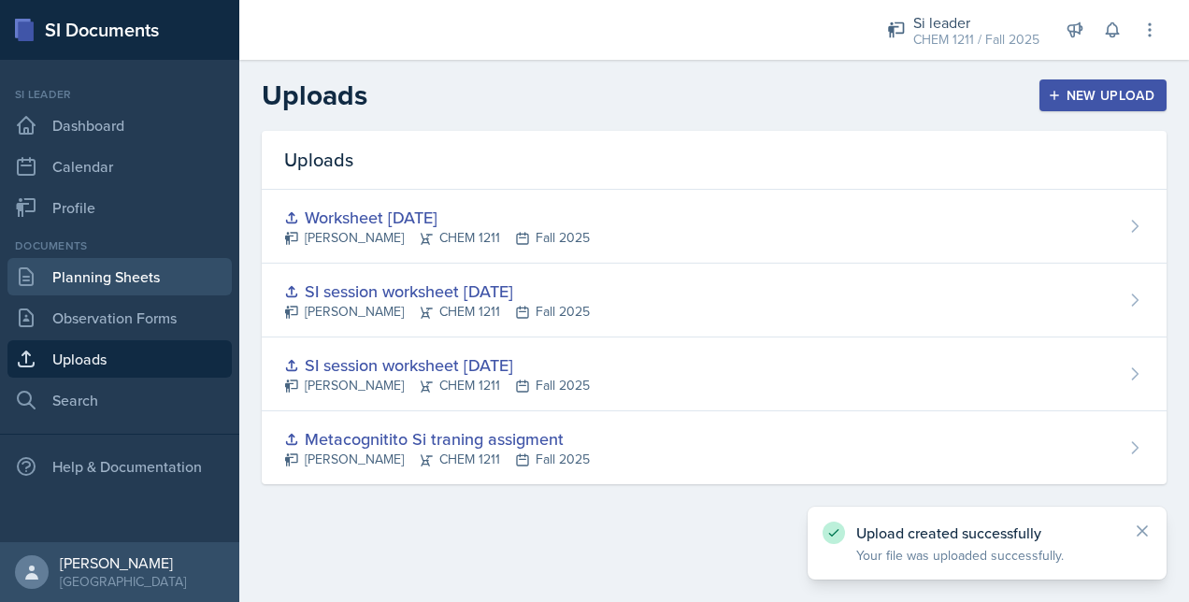
click at [118, 282] on link "Planning Sheets" at bounding box center [119, 276] width 224 height 37
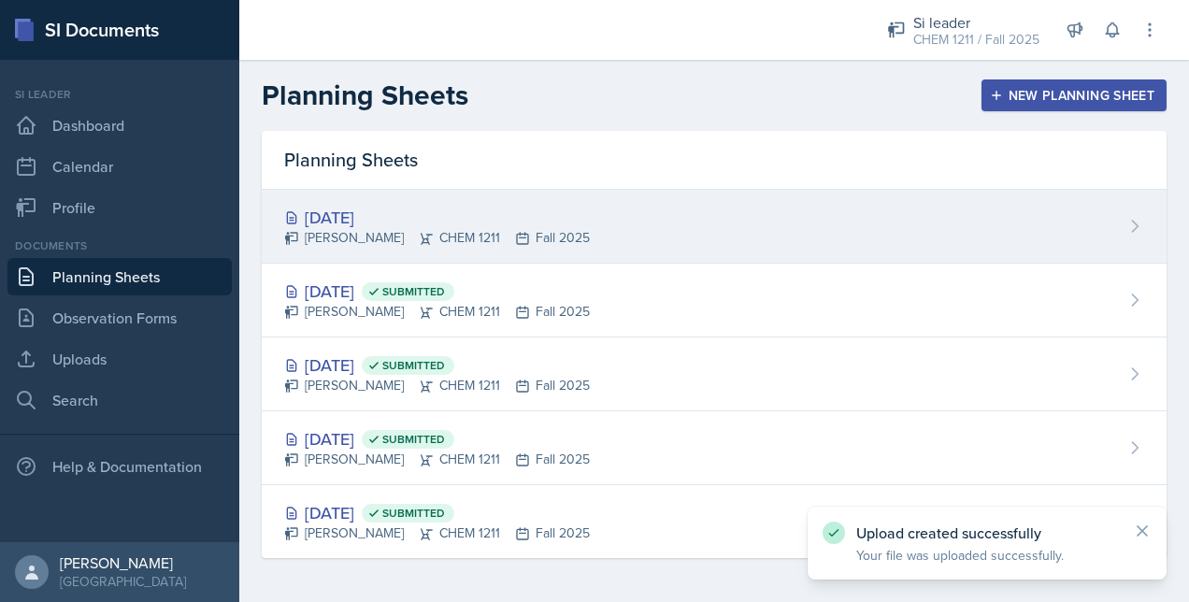
click at [443, 230] on div "[PERSON_NAME] CHEM 1211 Fall 2025" at bounding box center [437, 238] width 306 height 20
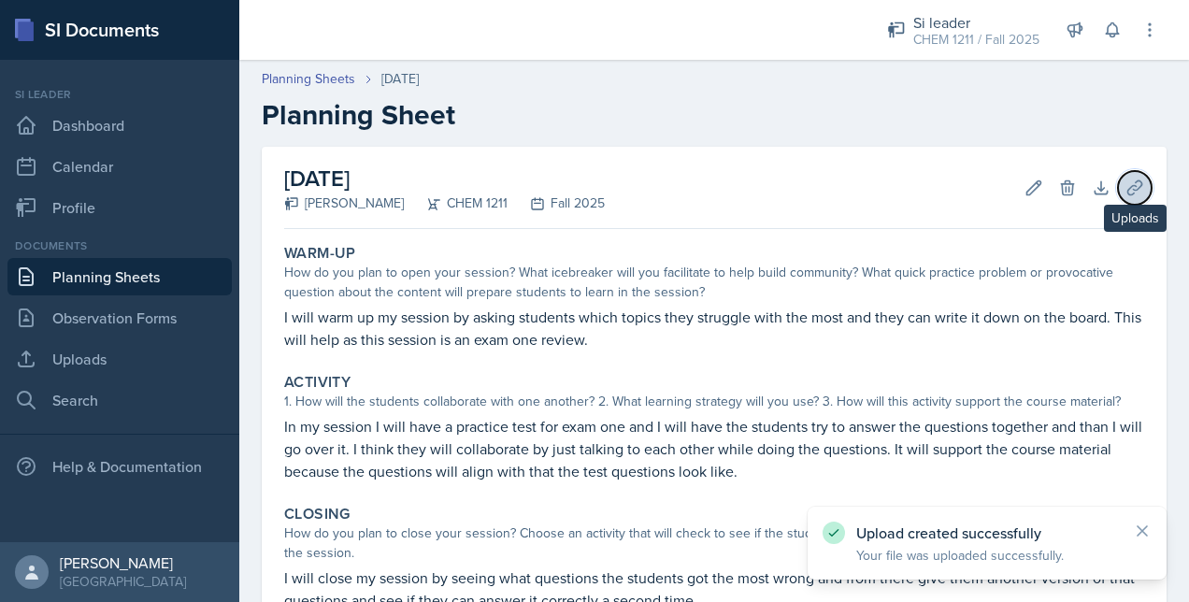
click at [1126, 188] on icon at bounding box center [1135, 188] width 19 height 19
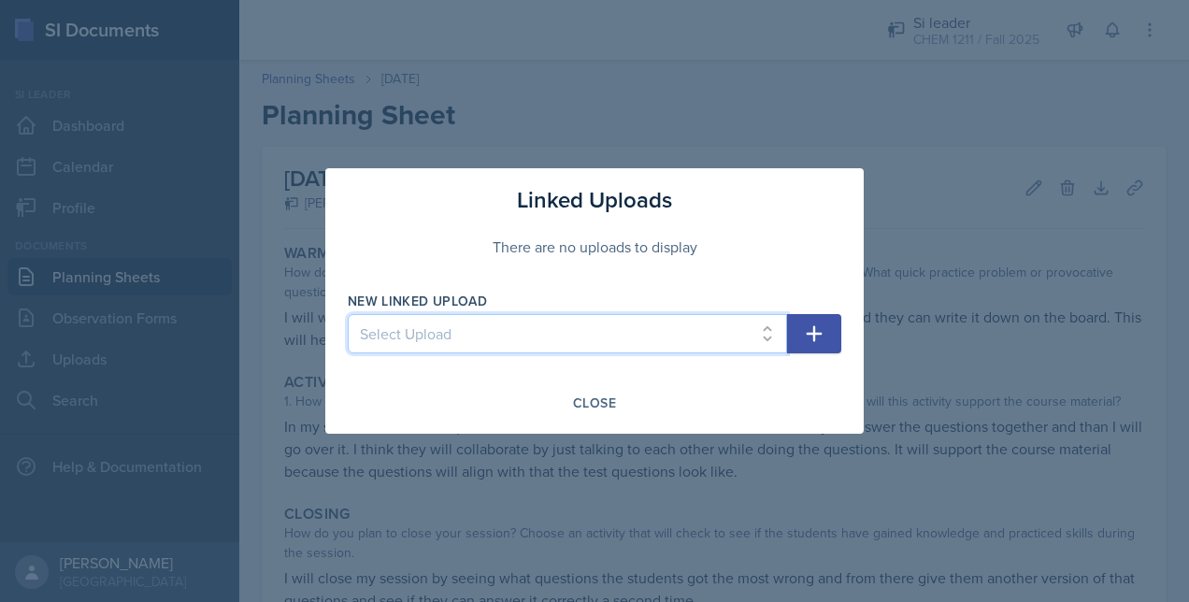
click at [644, 316] on select "Select Upload Metacognitito Si traning assigment SI session worksheet [DATE] SI…" at bounding box center [568, 333] width 440 height 39
select select "3204e355-0537-4d78-a97c-c3dd058eb1d6"
click at [348, 314] on select "Select Upload Metacognitito Si traning assigment SI session worksheet [DATE] SI…" at bounding box center [568, 333] width 440 height 39
click at [817, 335] on icon "button" at bounding box center [814, 334] width 22 height 22
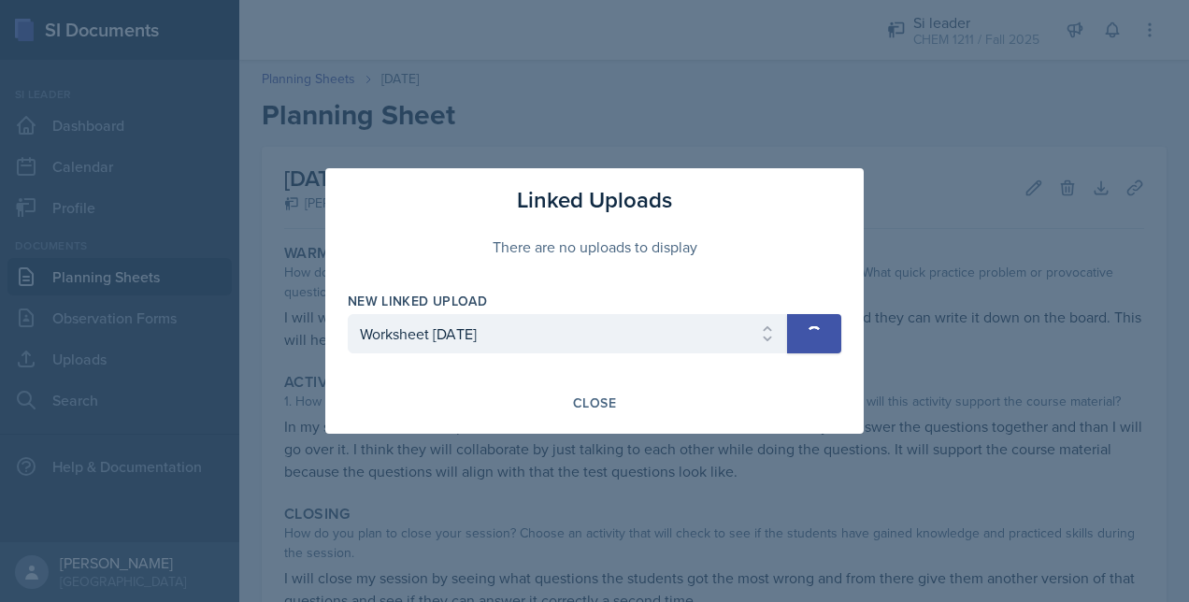
select select
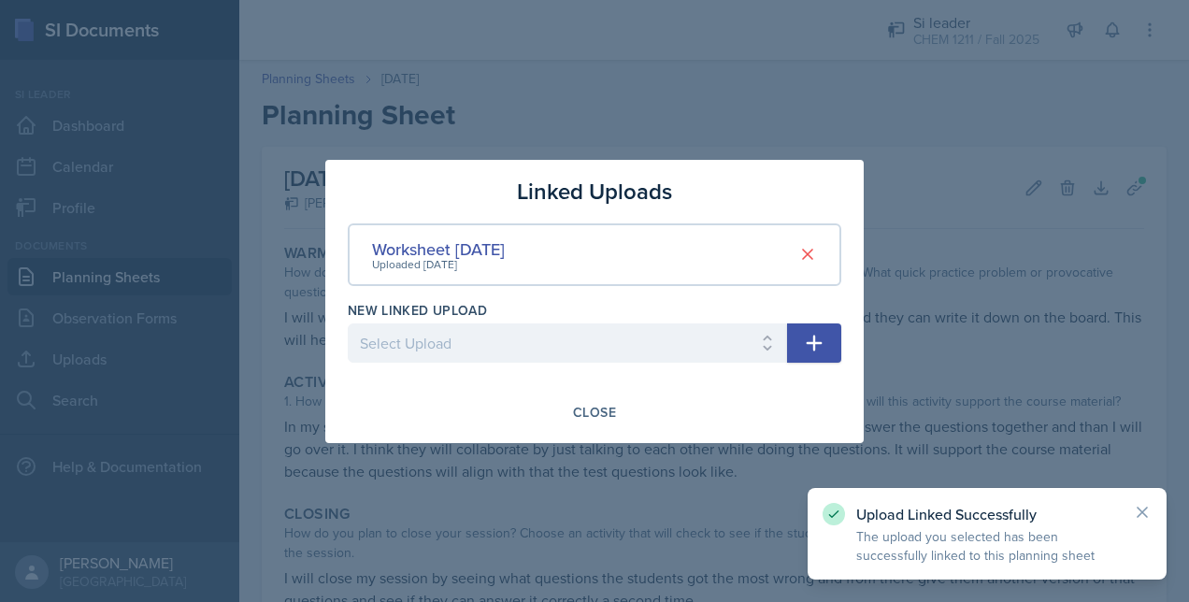
click at [722, 140] on div at bounding box center [594, 301] width 1189 height 602
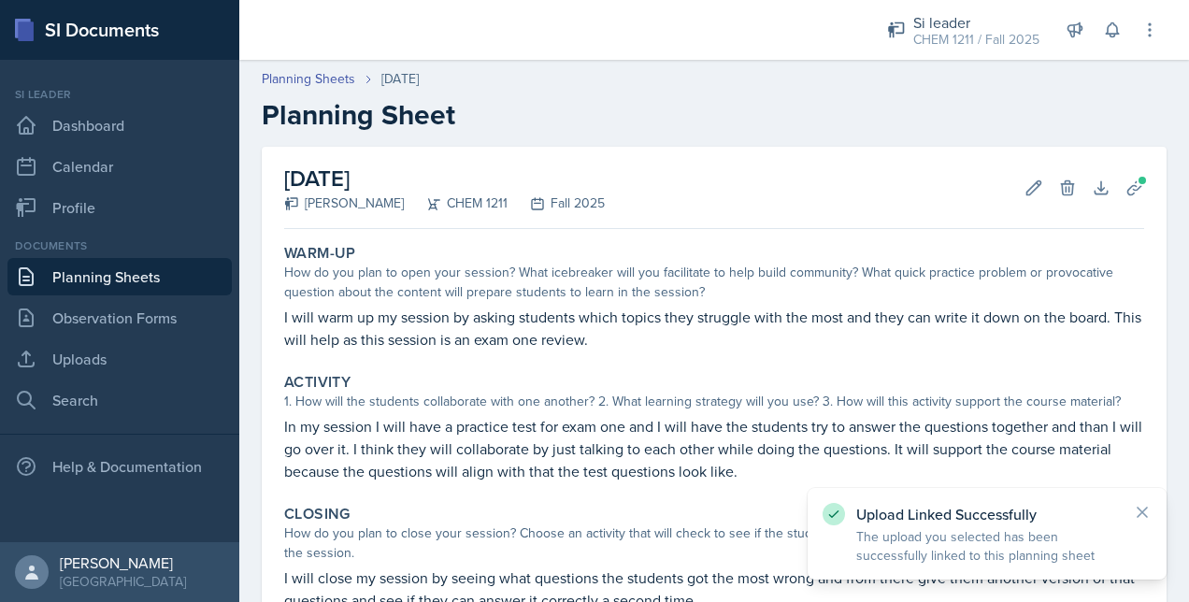
scroll to position [224, 0]
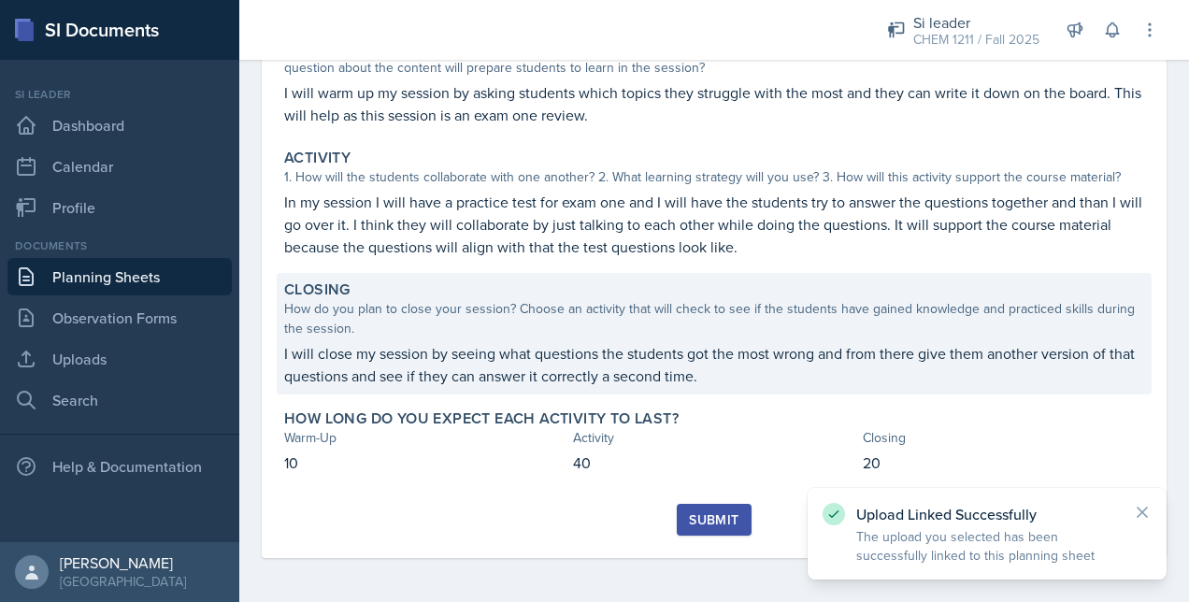
click at [520, 340] on div "Closing How do you plan to close your session? Choose an activity that will che…" at bounding box center [714, 334] width 875 height 122
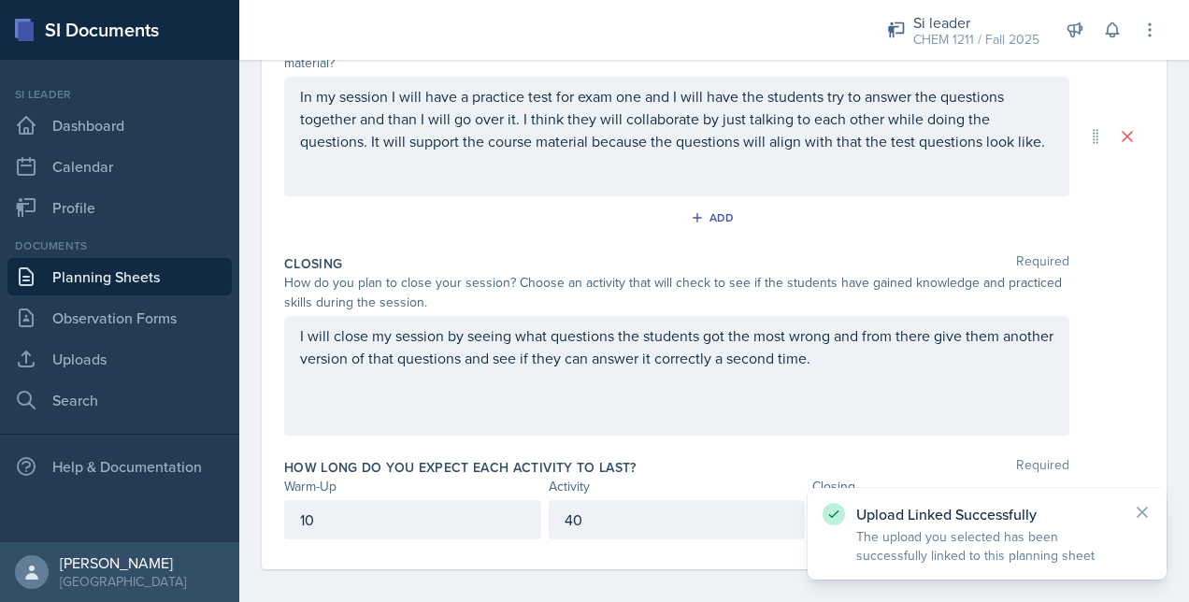
click at [886, 342] on div "I will close my session by seeing what questions the students got the most wron…" at bounding box center [677, 376] width 786 height 120
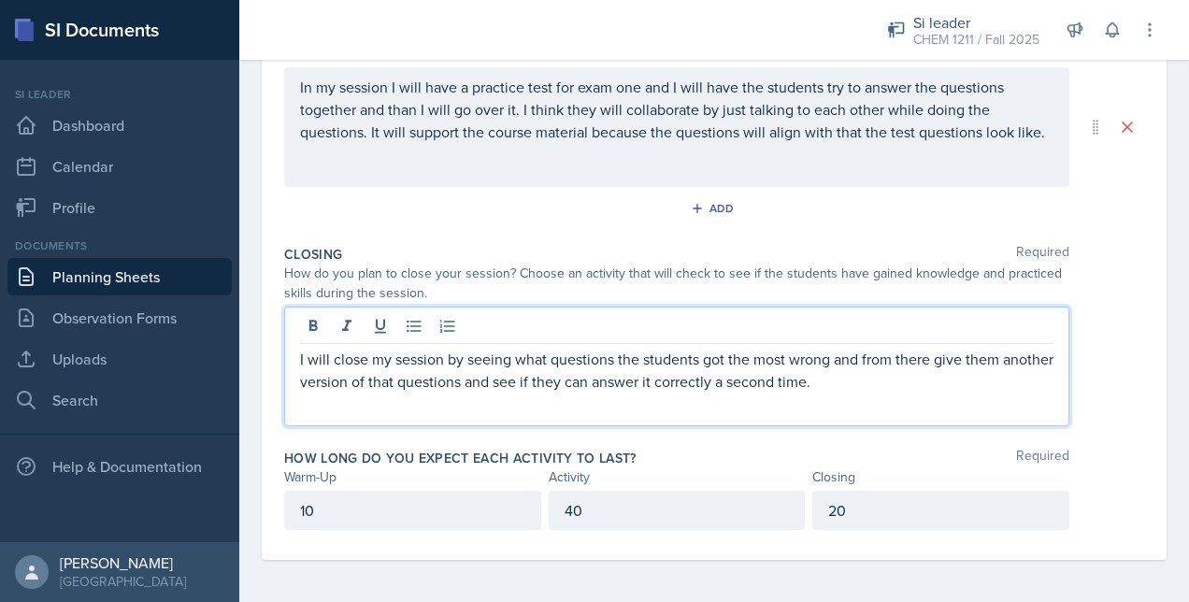
click at [882, 388] on p "I will close my session by seeing what questions the students got the most wron…" at bounding box center [677, 370] width 754 height 45
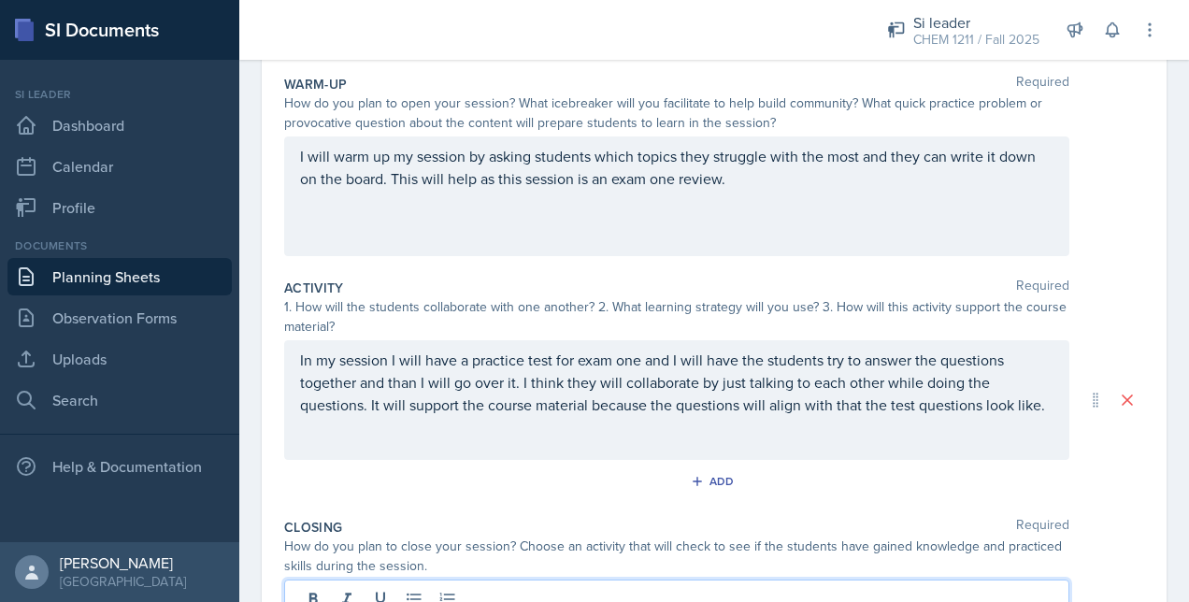
scroll to position [0, 0]
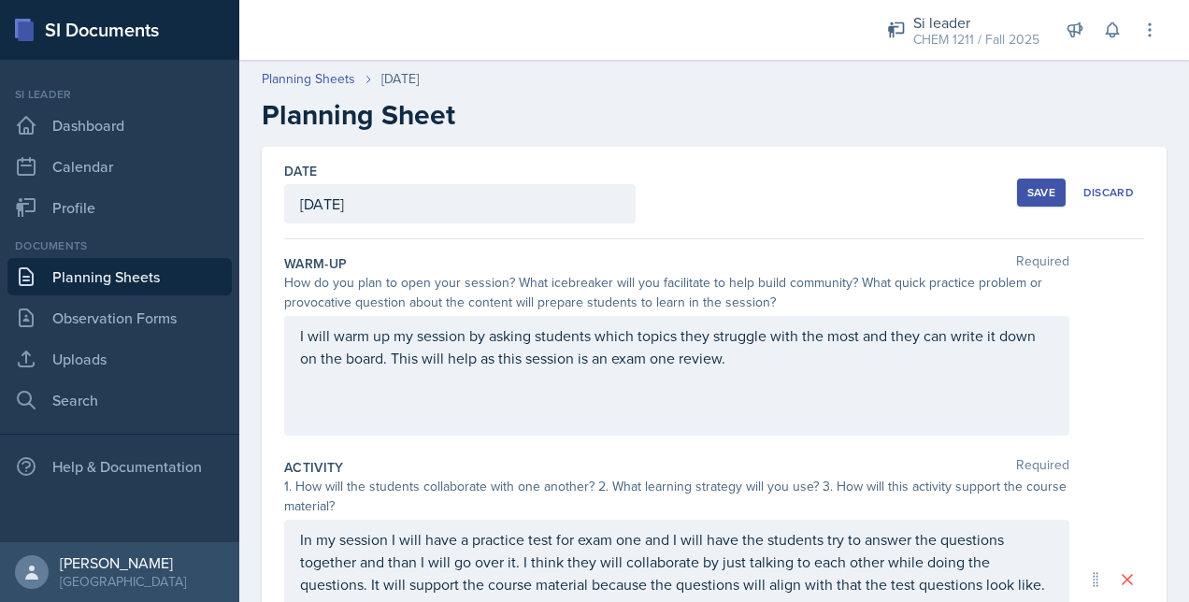
click at [1032, 193] on div "Save" at bounding box center [1042, 192] width 28 height 15
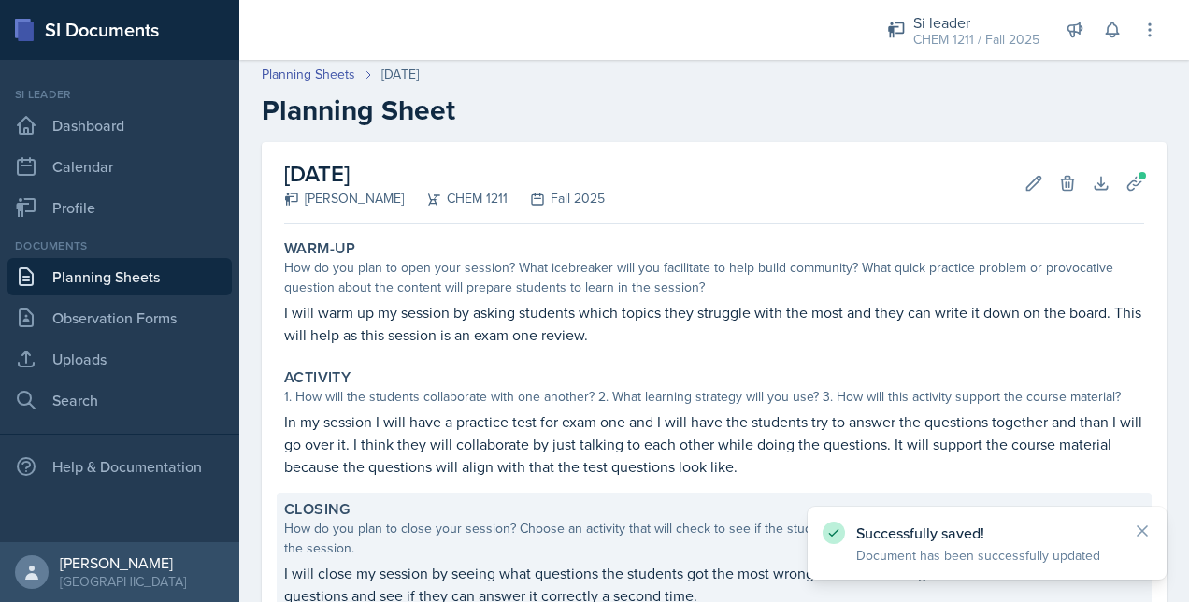
scroll to position [288, 0]
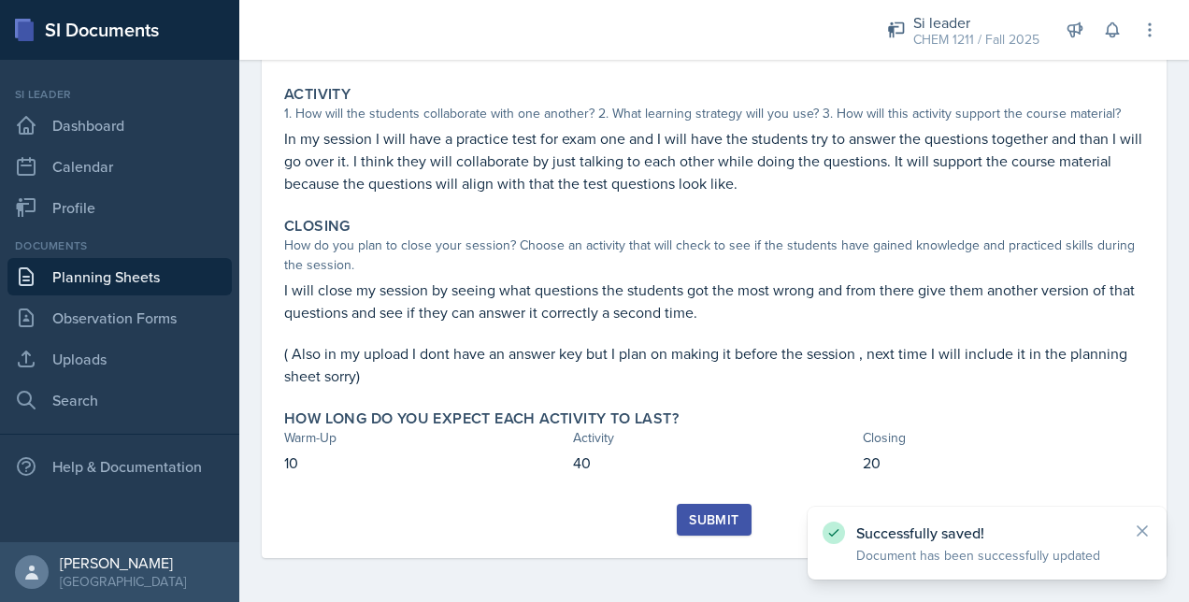
click at [701, 520] on div "Submit" at bounding box center [714, 519] width 50 height 15
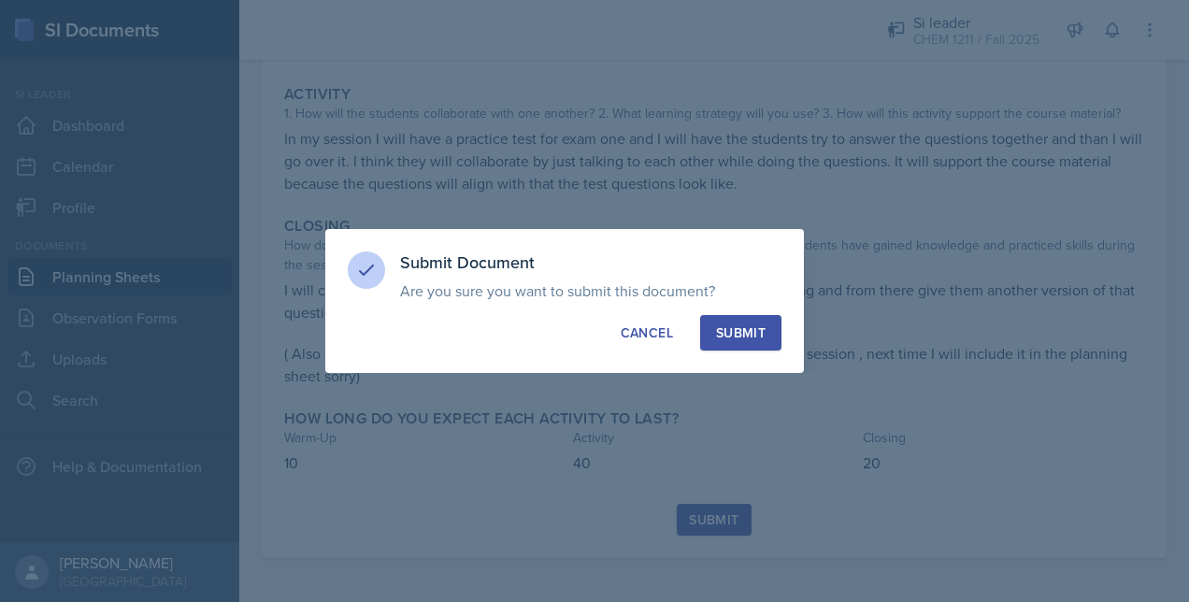
click at [735, 326] on div "Submit" at bounding box center [741, 333] width 50 height 19
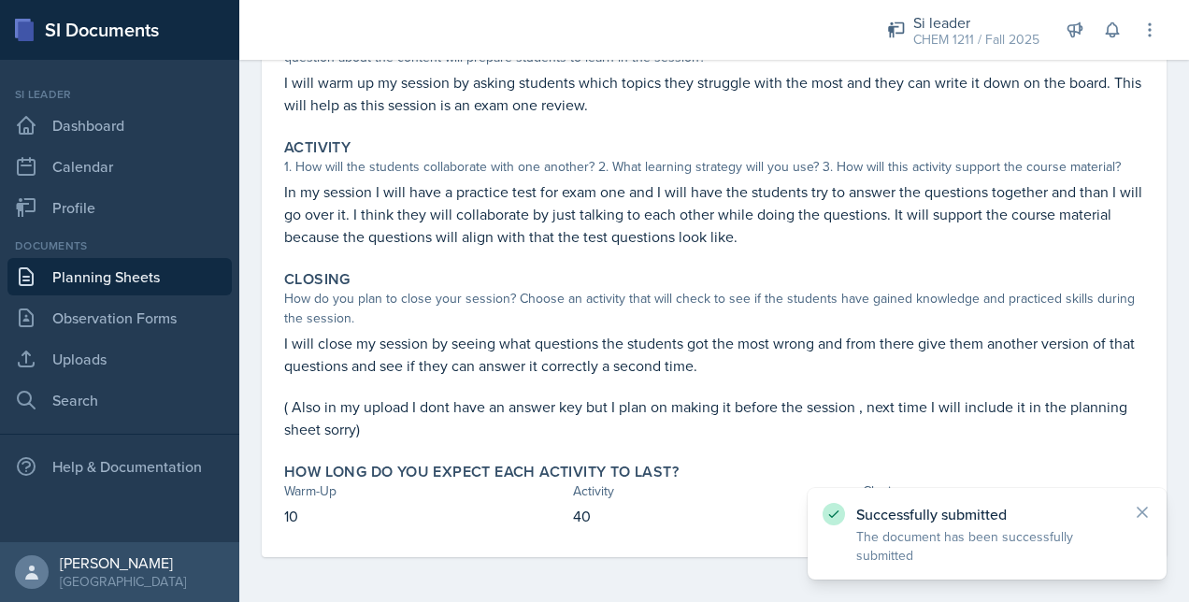
scroll to position [234, 0]
